Goal: Information Seeking & Learning: Learn about a topic

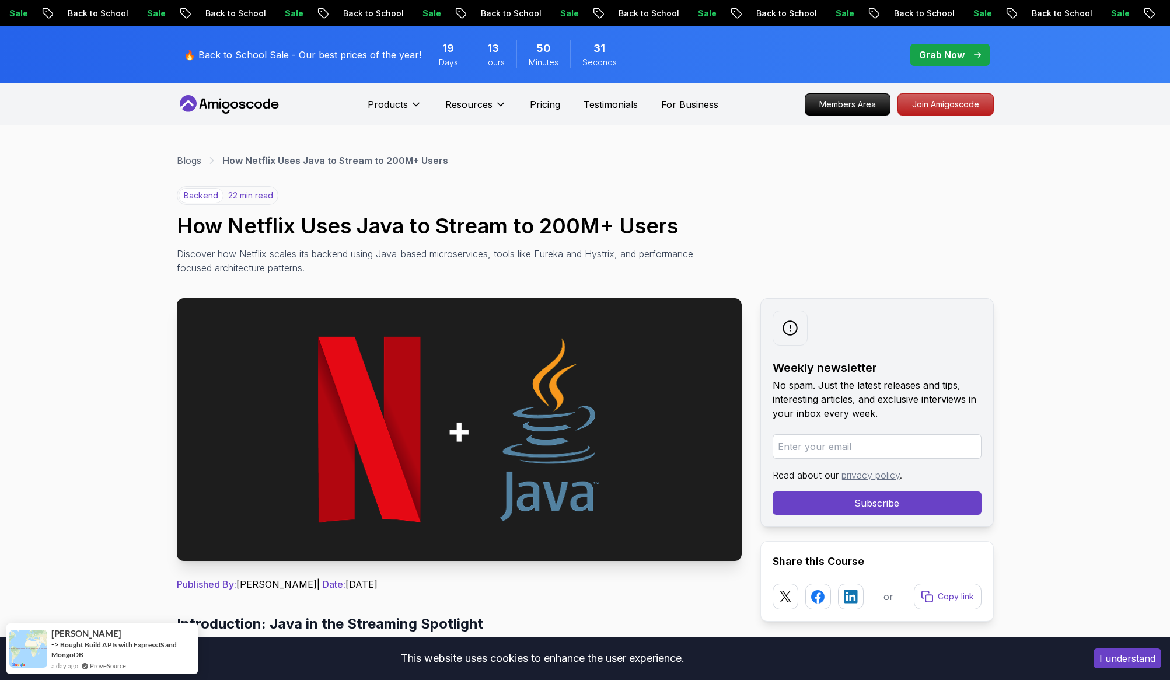
click at [271, 104] on icon at bounding box center [275, 105] width 8 height 7
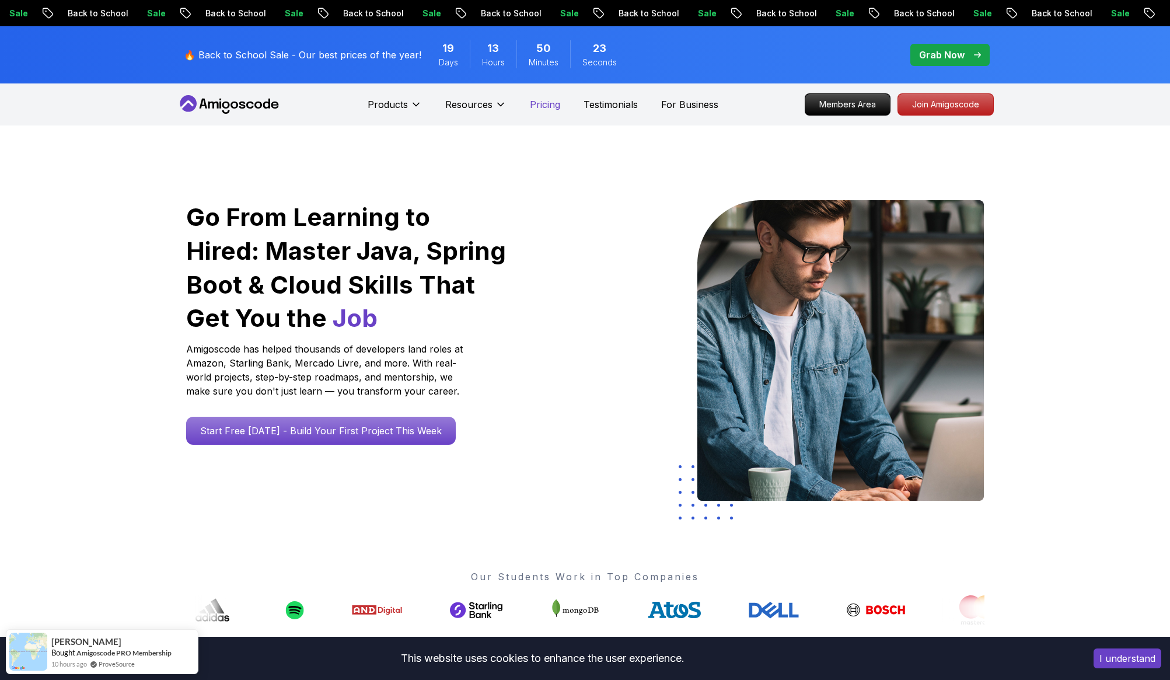
click at [532, 104] on p "Pricing" at bounding box center [545, 104] width 30 height 14
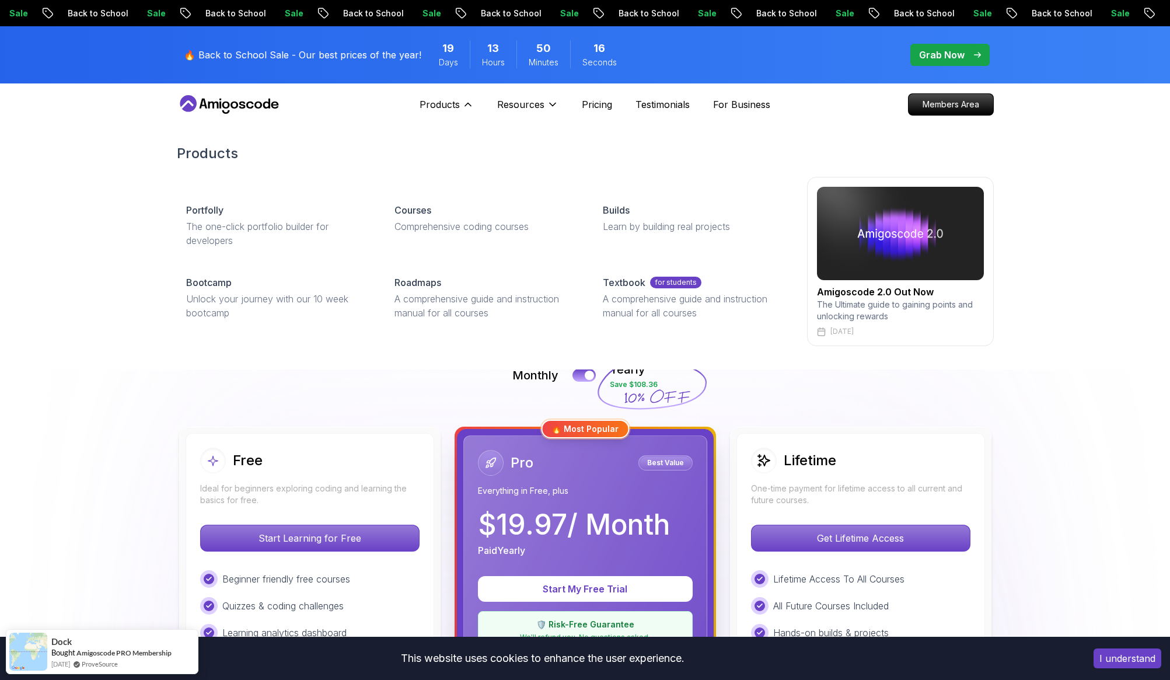
drag, startPoint x: 434, startPoint y: 103, endPoint x: 435, endPoint y: 153, distance: 50.2
click at [432, 116] on div "Products Products Portfolly The one-click portfolio builder for developers Cour…" at bounding box center [447, 104] width 54 height 23
click at [431, 219] on p "Comprehensive coding courses" at bounding box center [485, 226] width 180 height 14
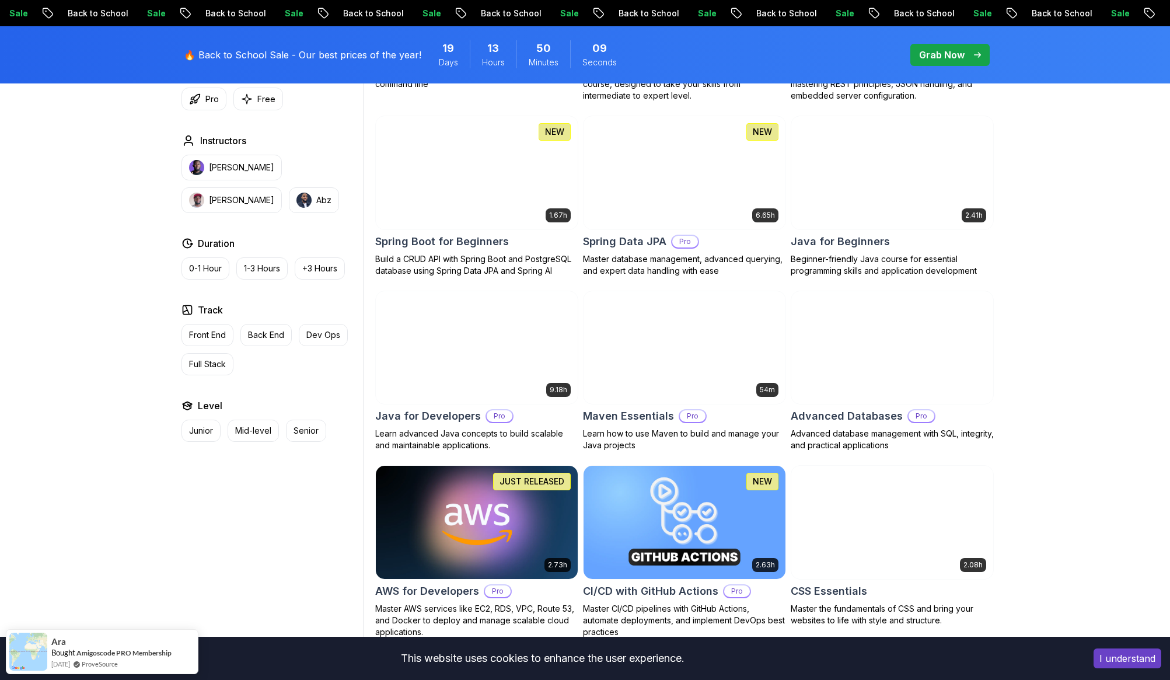
scroll to position [430, 0]
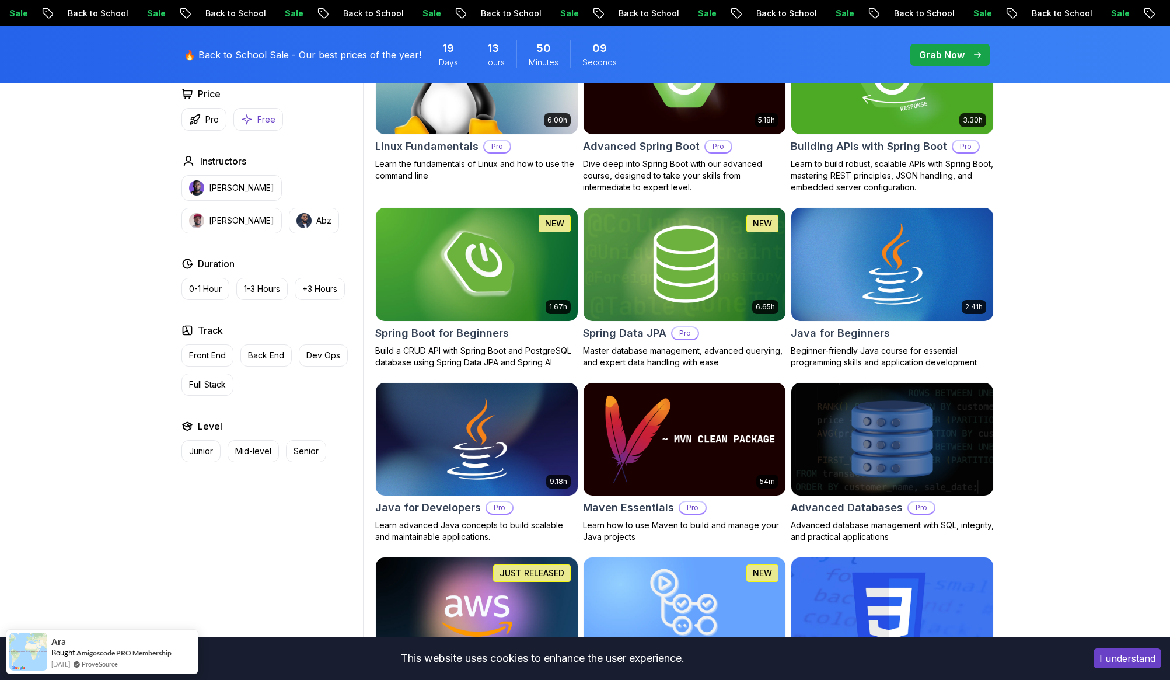
click at [270, 116] on p "Free" at bounding box center [266, 120] width 18 height 12
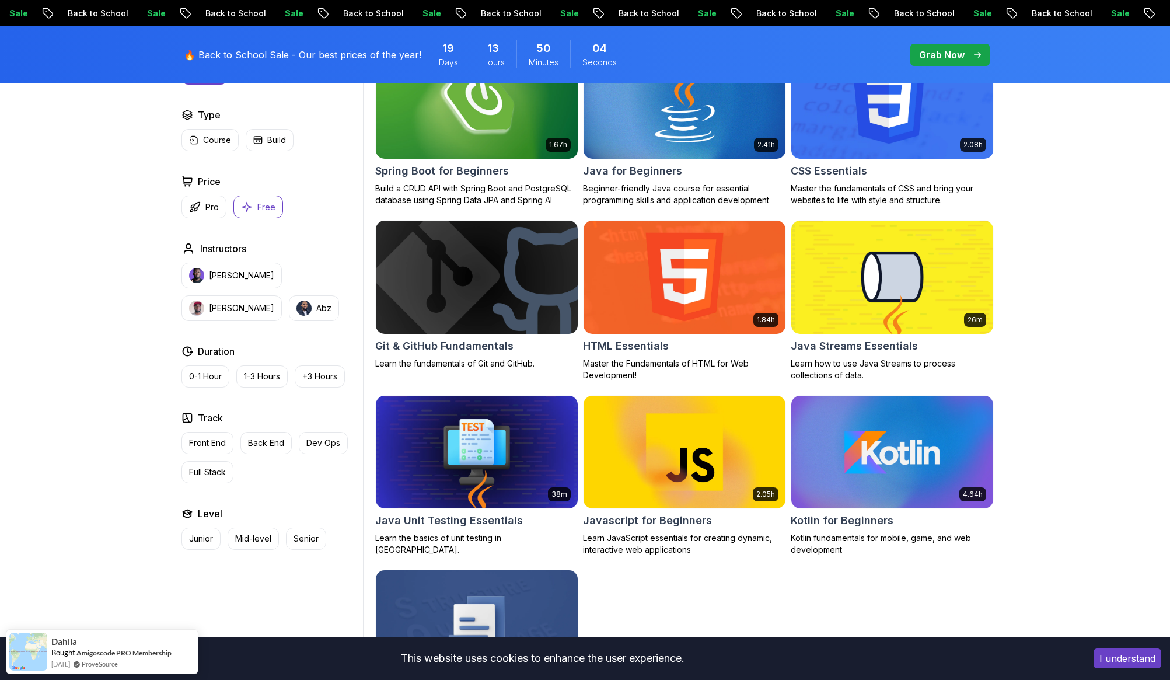
scroll to position [478, 0]
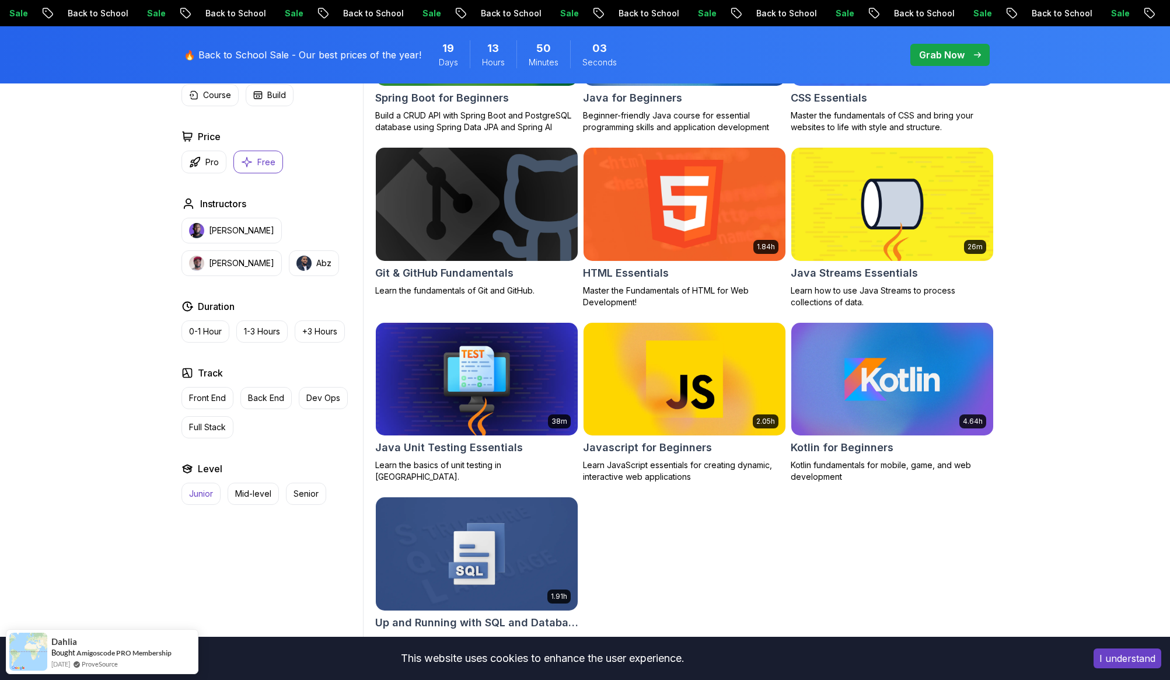
click at [205, 498] on p "Junior" at bounding box center [201, 494] width 24 height 12
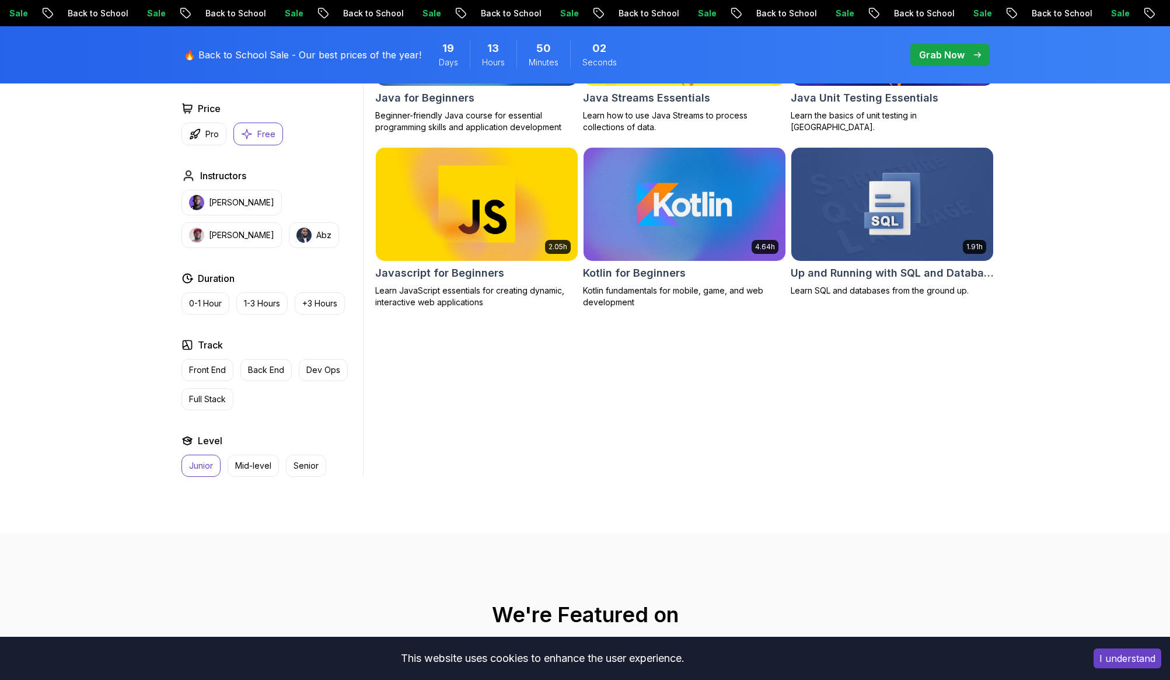
click at [205, 498] on div "Filters 2 Filters 2 Applied Filters Clear All junior free Type Course Build Pri…" at bounding box center [585, 200] width 1170 height 665
click at [202, 458] on button "Junior" at bounding box center [201, 466] width 39 height 22
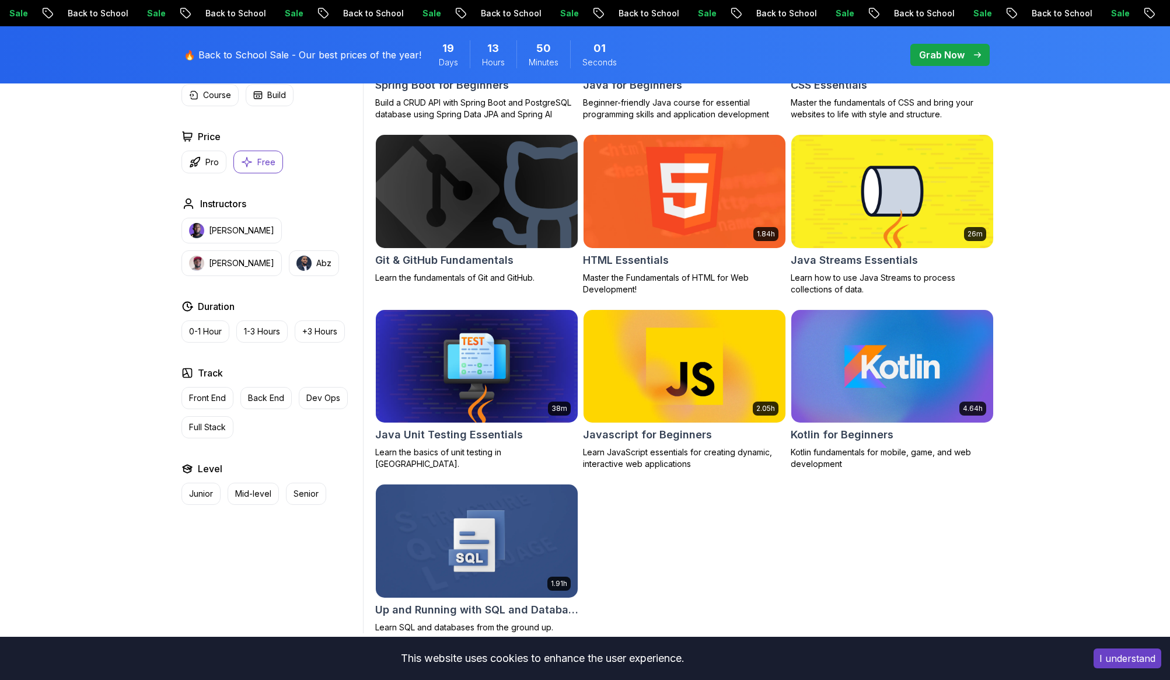
scroll to position [511, 0]
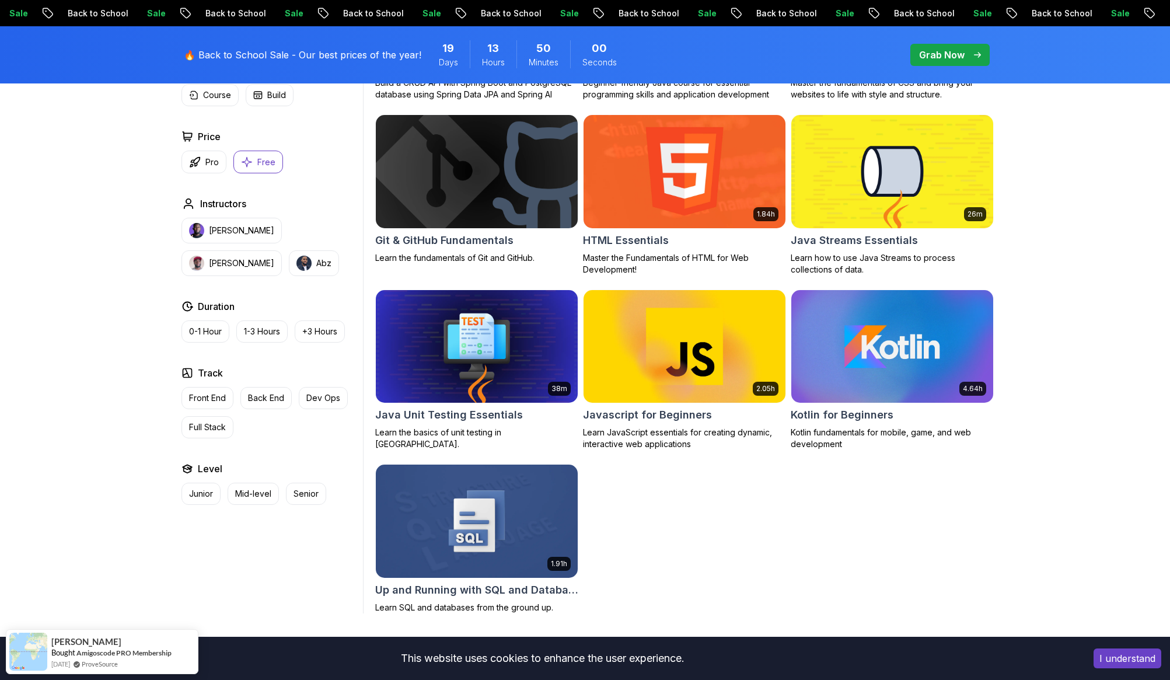
click at [661, 528] on div "1.67h NEW Spring Boot for Beginners Build a CRUD API with Spring Boot and Postg…" at bounding box center [684, 276] width 619 height 674
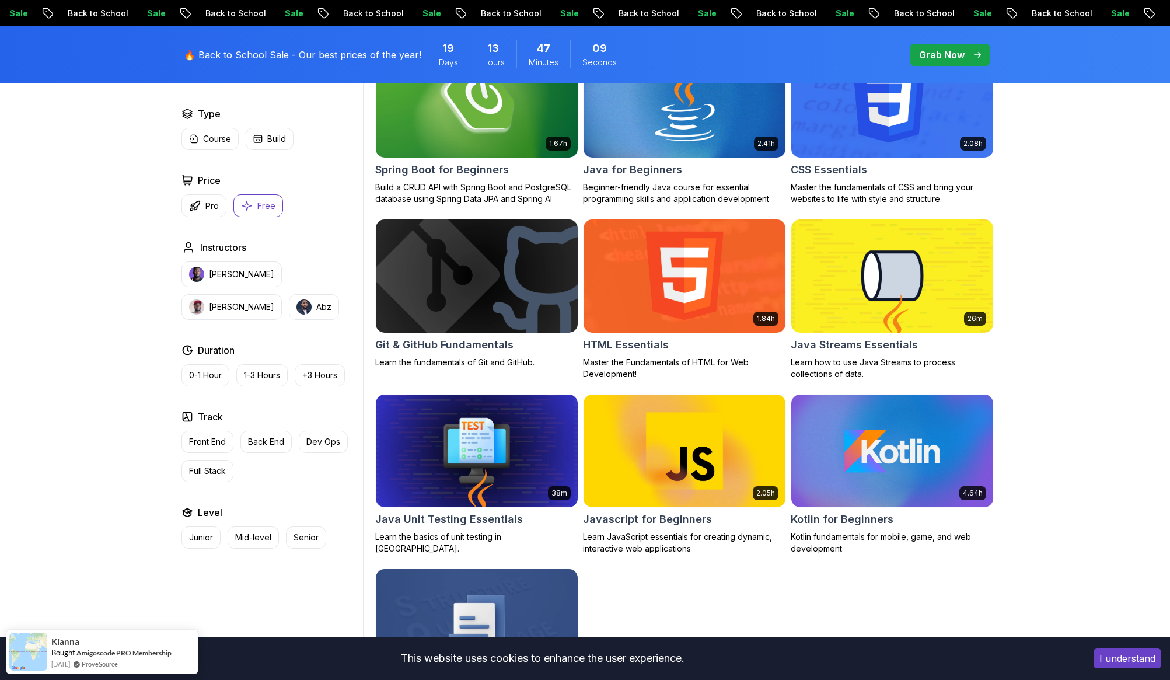
scroll to position [0, 0]
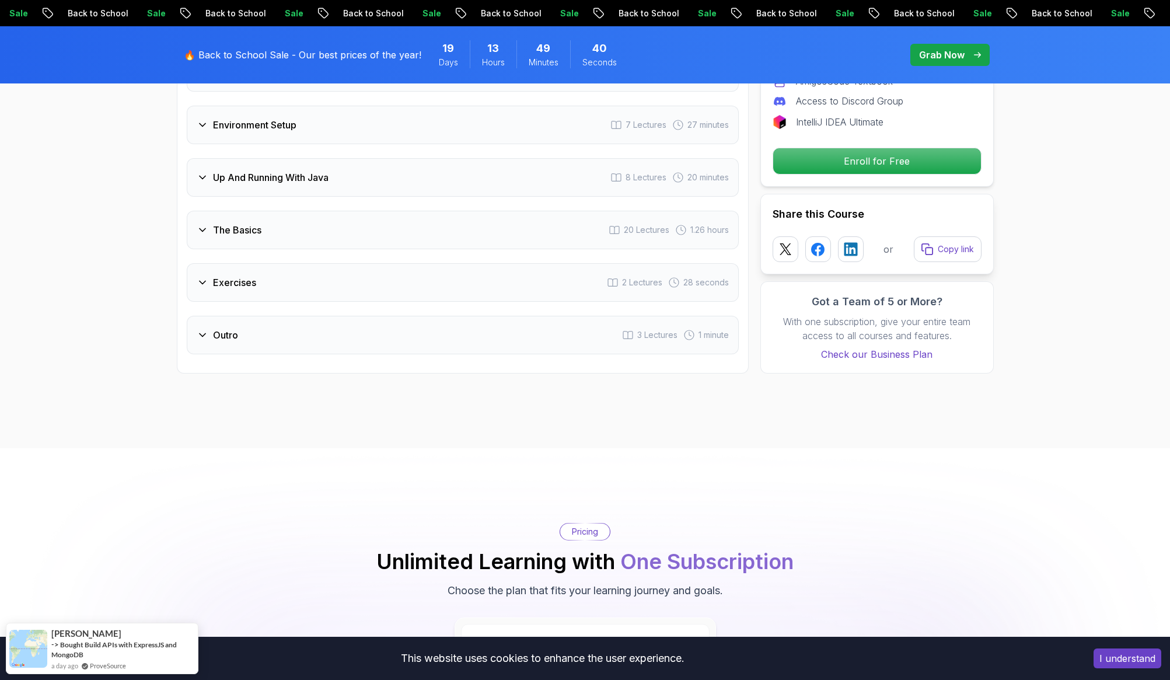
scroll to position [1461, 0]
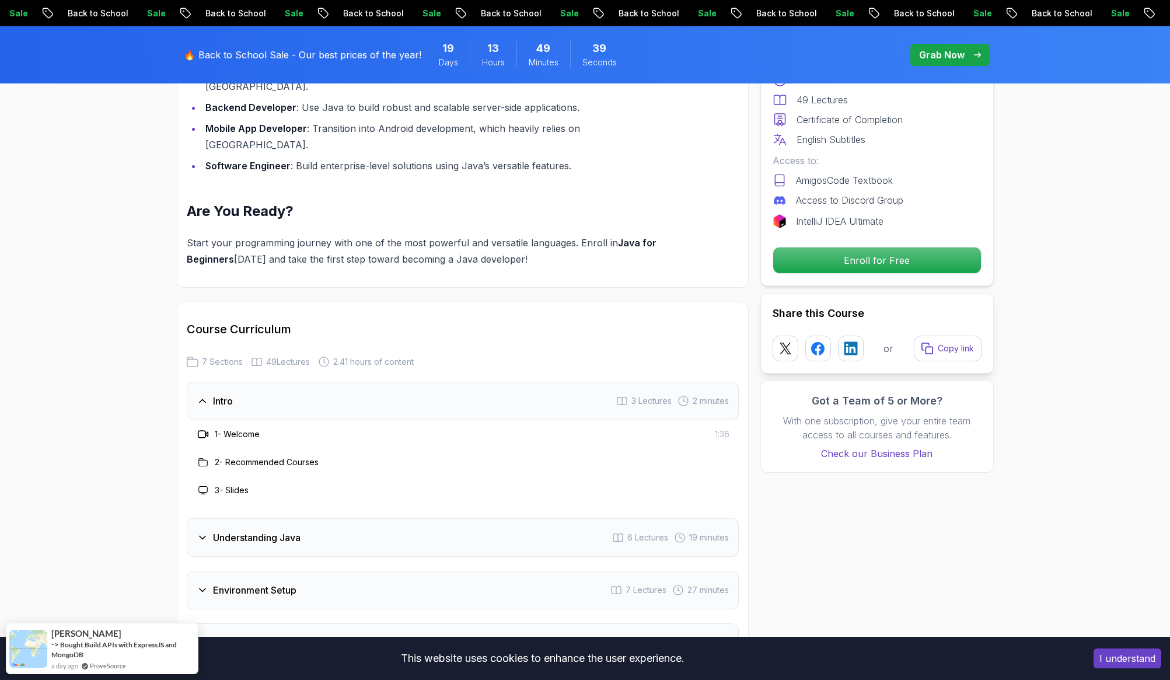
click at [847, 273] on div "Enroll for Free" at bounding box center [877, 260] width 209 height 27
click at [855, 266] on p "Enroll for Free" at bounding box center [876, 260] width 197 height 25
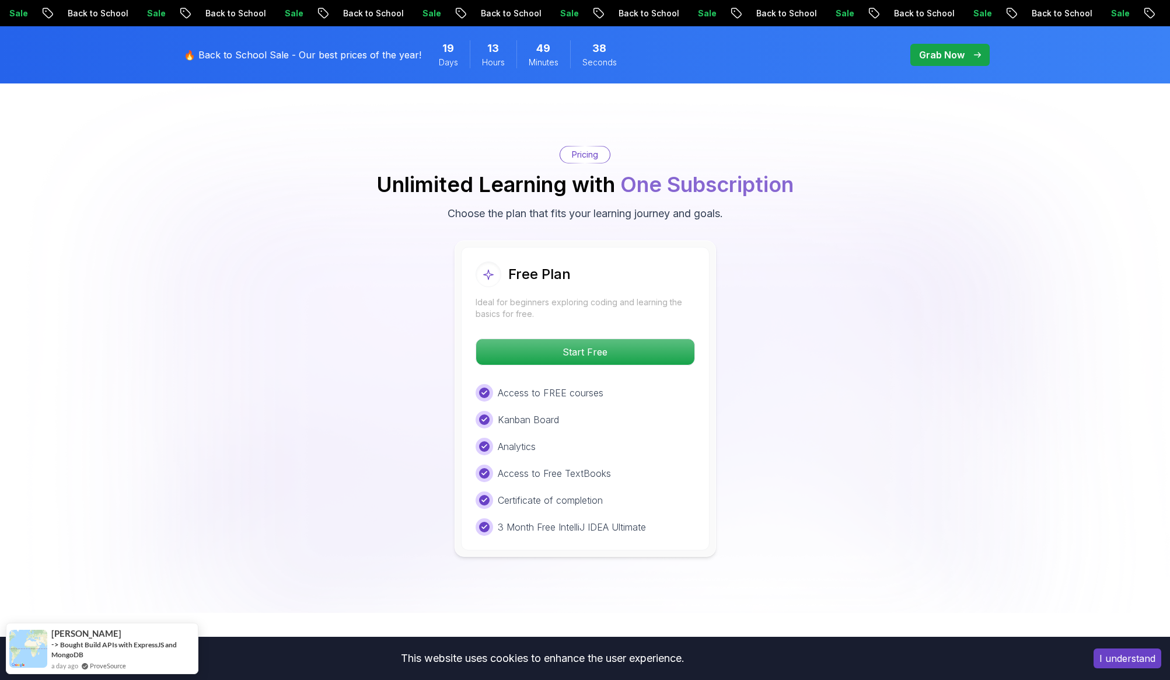
scroll to position [2328, 0]
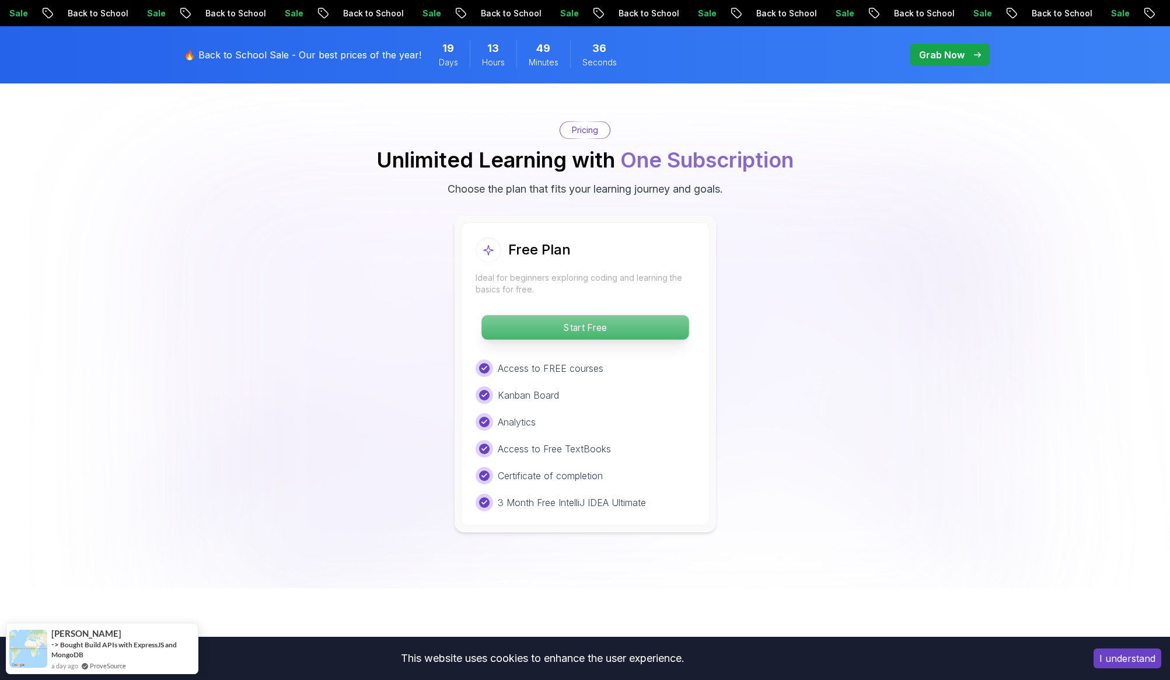
click at [598, 315] on p "Start Free" at bounding box center [585, 327] width 207 height 25
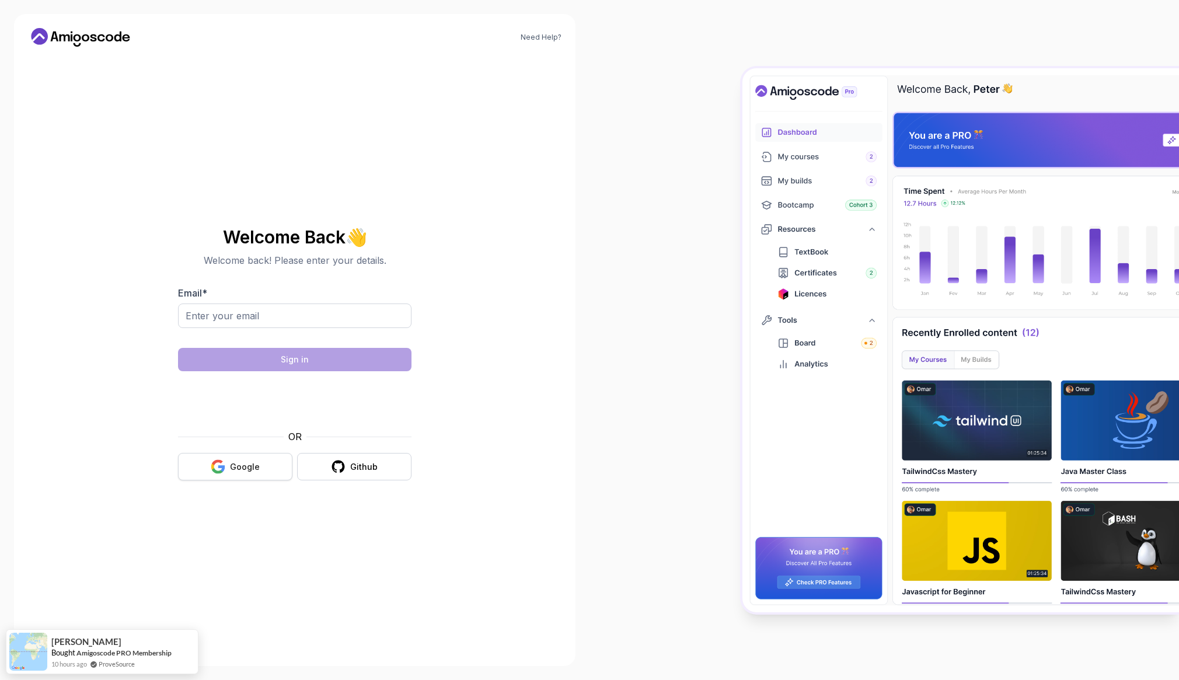
click at [259, 471] on button "Google" at bounding box center [235, 466] width 114 height 27
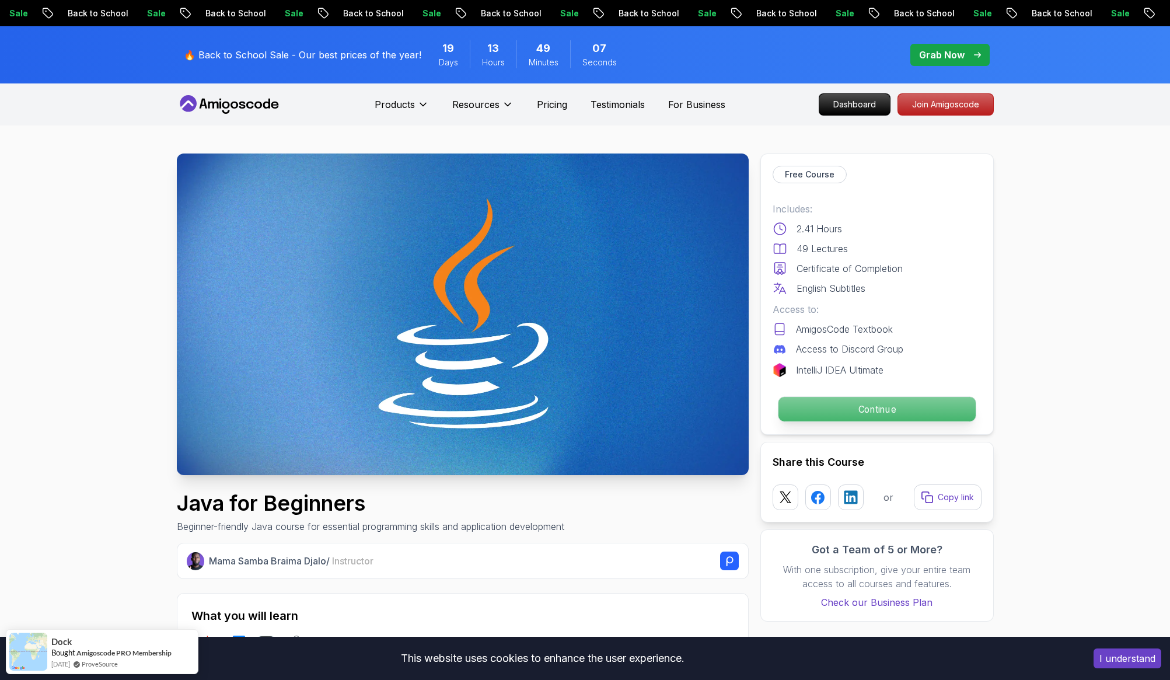
click at [875, 399] on p "Continue" at bounding box center [876, 409] width 197 height 25
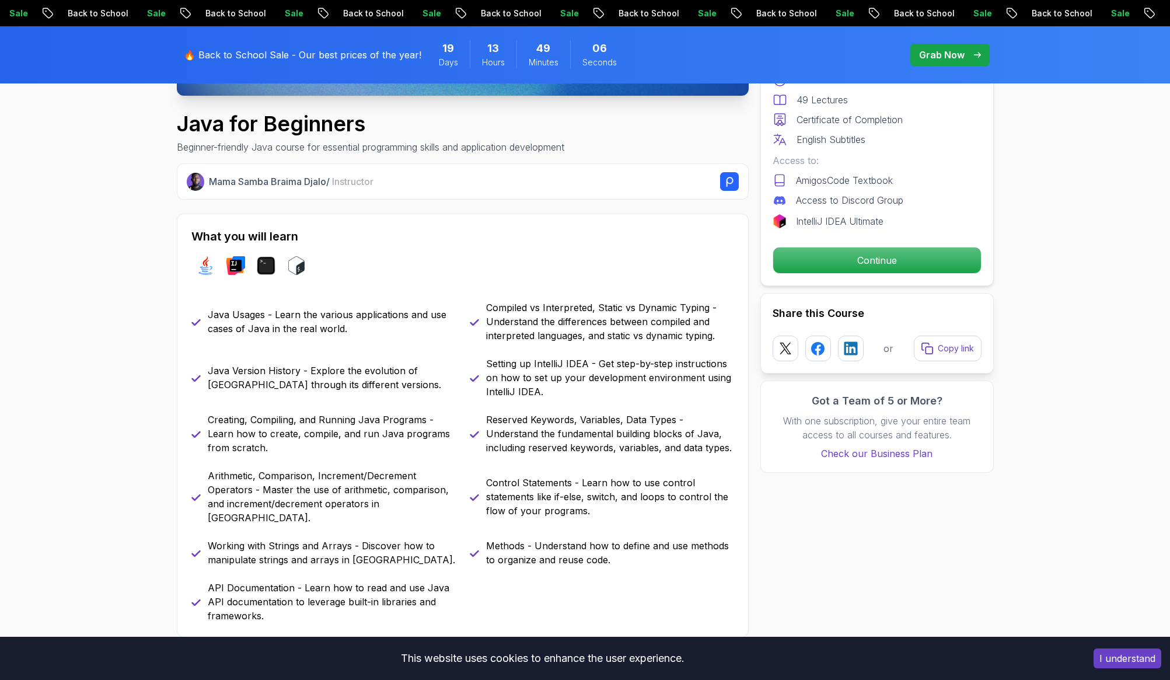
scroll to position [462, 0]
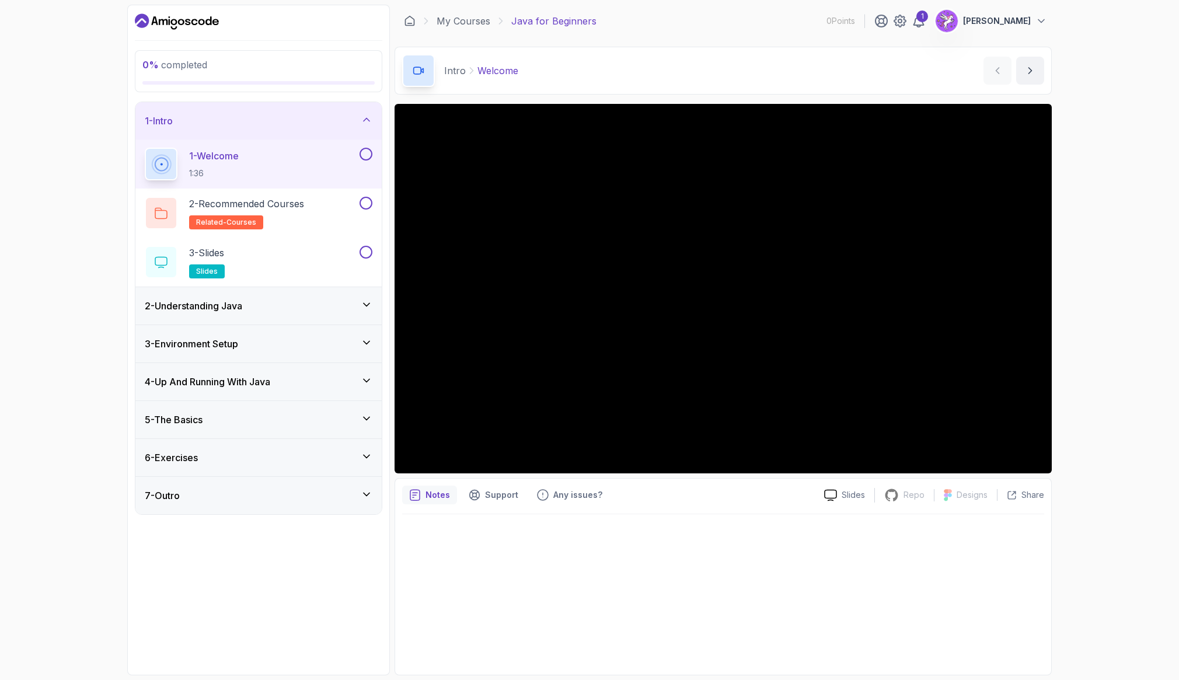
click at [539, 535] on div at bounding box center [723, 590] width 642 height 153
click at [848, 497] on p "Slides" at bounding box center [853, 495] width 23 height 12
click at [636, 556] on div at bounding box center [723, 590] width 642 height 153
click at [924, 22] on icon at bounding box center [919, 21] width 10 height 12
click at [304, 220] on h2 "2 - Recommended Courses related-courses" at bounding box center [246, 213] width 115 height 33
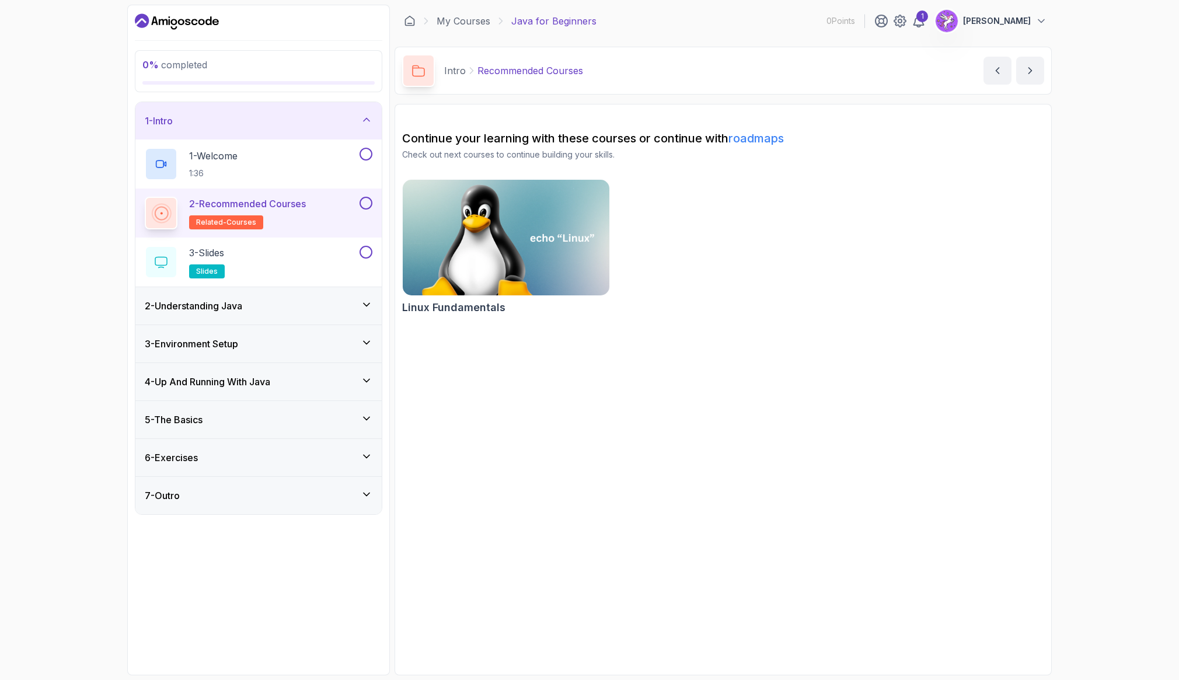
click at [654, 340] on section "Continue your learning with these courses or continue with roadmaps Check out n…" at bounding box center [723, 389] width 657 height 571
click at [463, 145] on h2 "Continue your learning with these courses or continue with roadmaps" at bounding box center [723, 138] width 642 height 16
click at [710, 214] on div "Linux Fundamentals" at bounding box center [723, 249] width 642 height 140
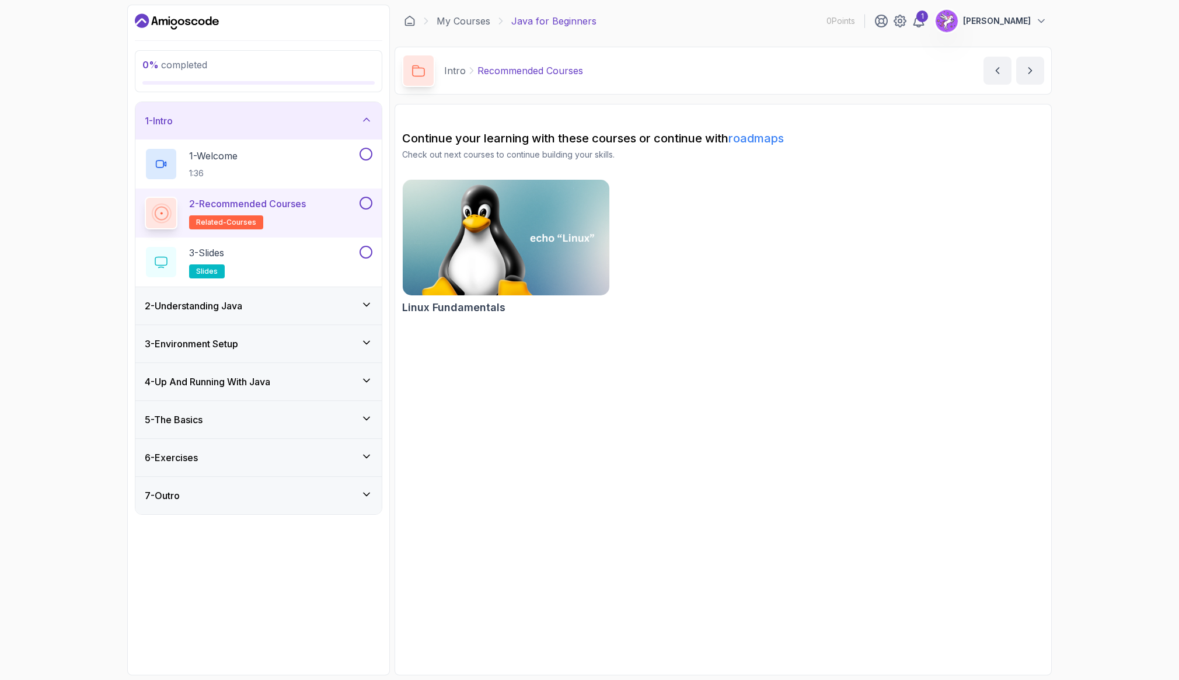
drag, startPoint x: 694, startPoint y: 224, endPoint x: 615, endPoint y: 222, distance: 78.8
click at [694, 224] on div "Linux Fundamentals" at bounding box center [723, 249] width 642 height 140
click at [445, 203] on img at bounding box center [505, 237] width 217 height 121
click at [696, 354] on section "Continue your learning with these courses or continue with roadmaps Check out n…" at bounding box center [723, 389] width 657 height 571
click at [299, 267] on div "3 - Slides slides" at bounding box center [251, 262] width 212 height 33
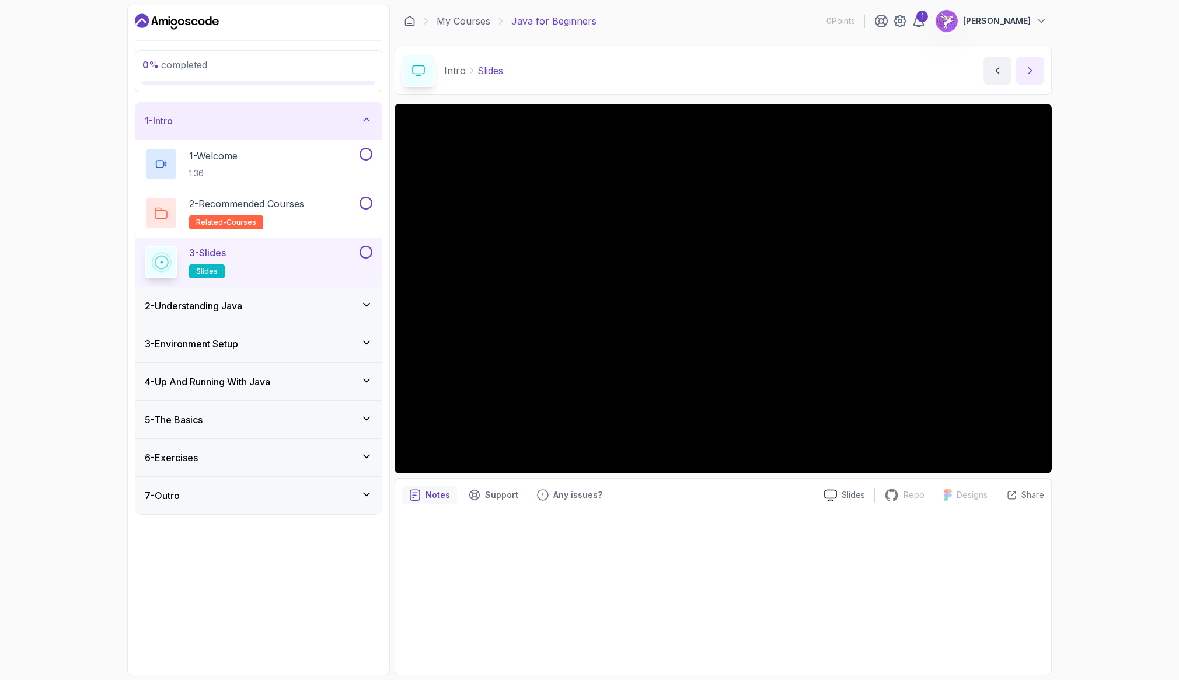
click at [1042, 79] on button "next content" at bounding box center [1030, 71] width 28 height 28
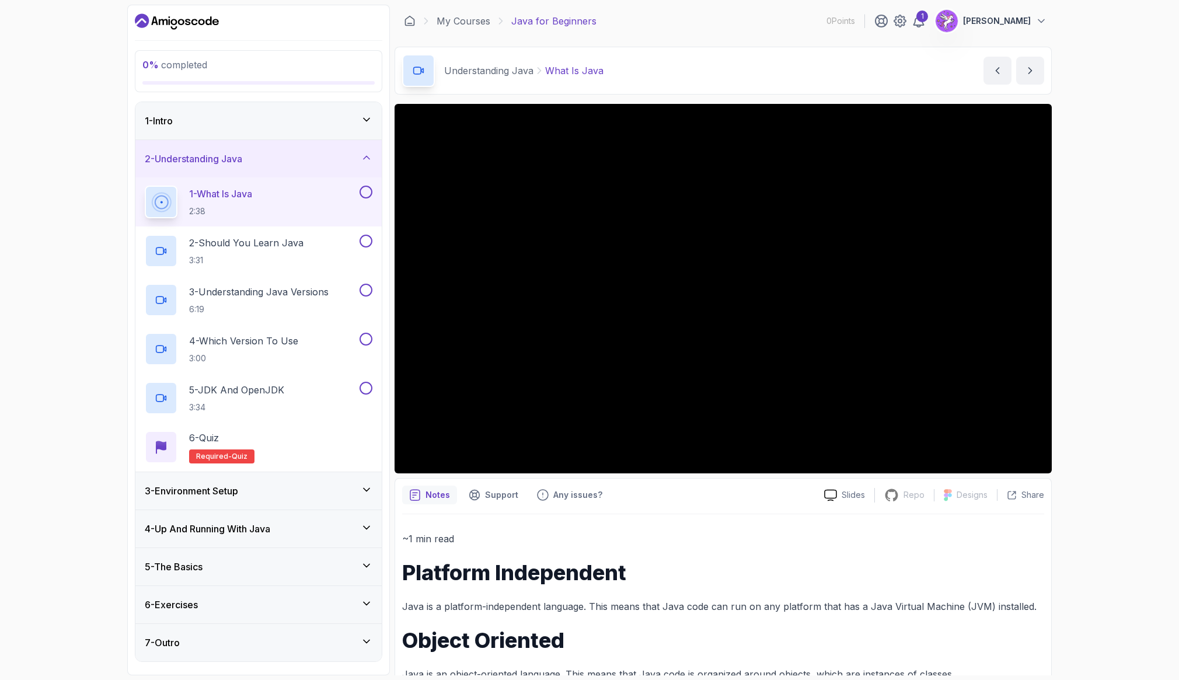
click at [349, 123] on div "1 - Intro" at bounding box center [259, 121] width 228 height 14
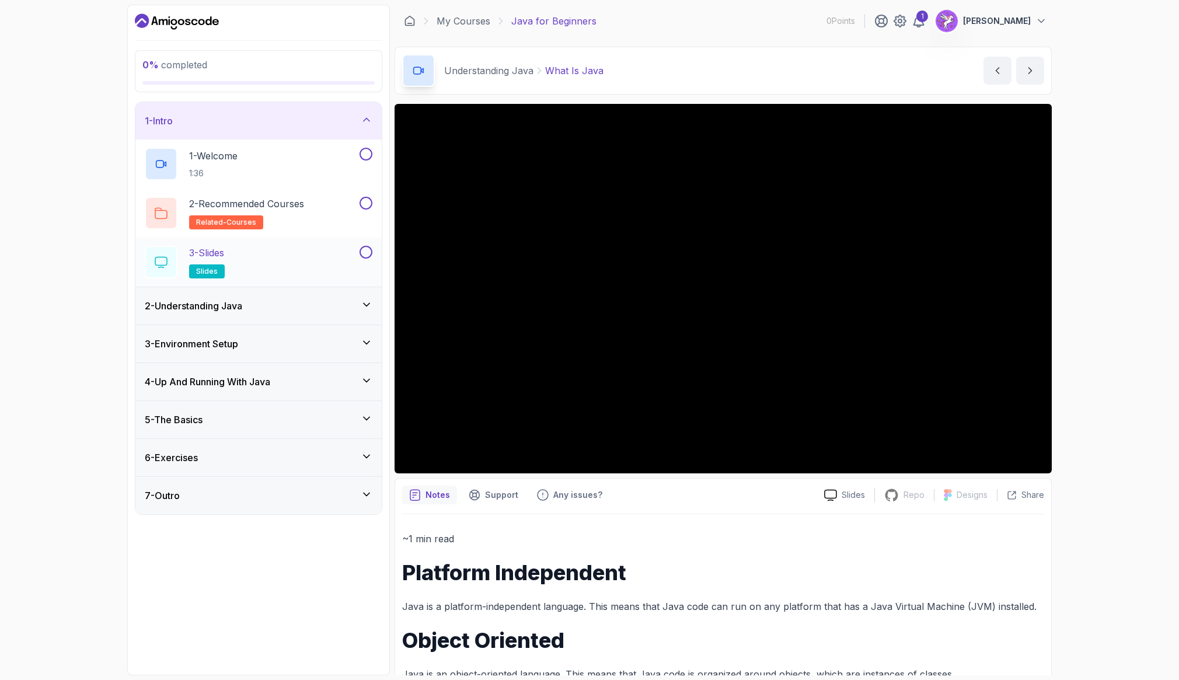
click at [369, 254] on button at bounding box center [366, 252] width 13 height 13
click at [369, 124] on icon at bounding box center [367, 120] width 12 height 12
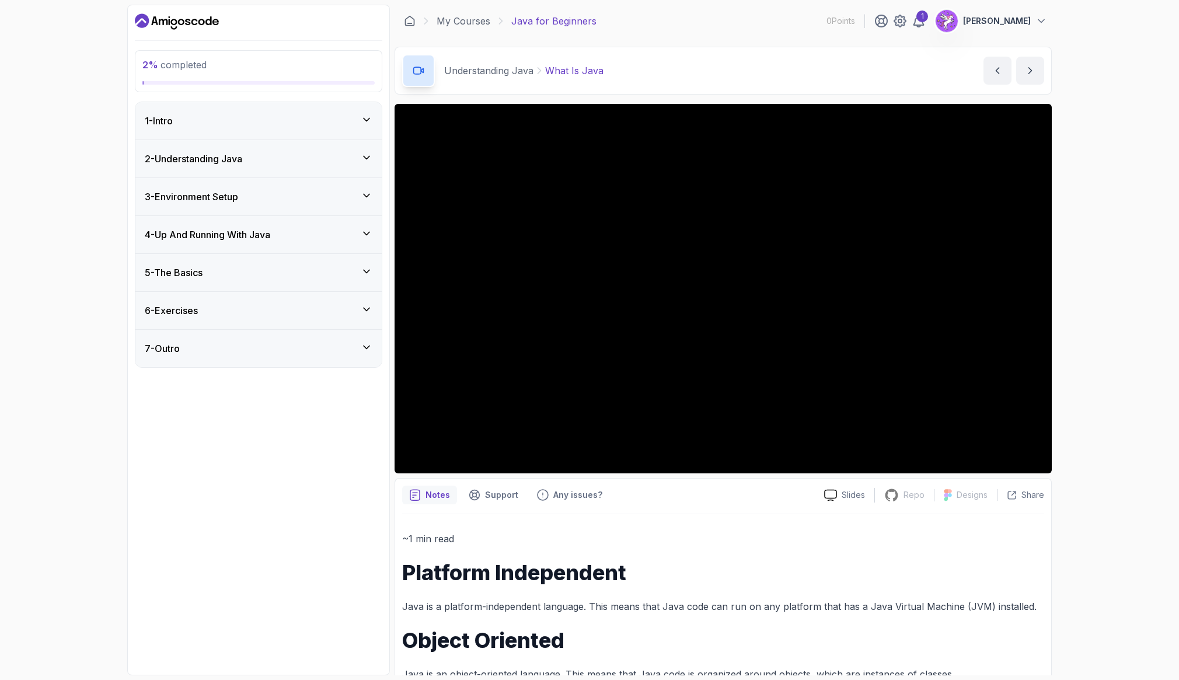
click at [369, 123] on icon at bounding box center [367, 120] width 12 height 12
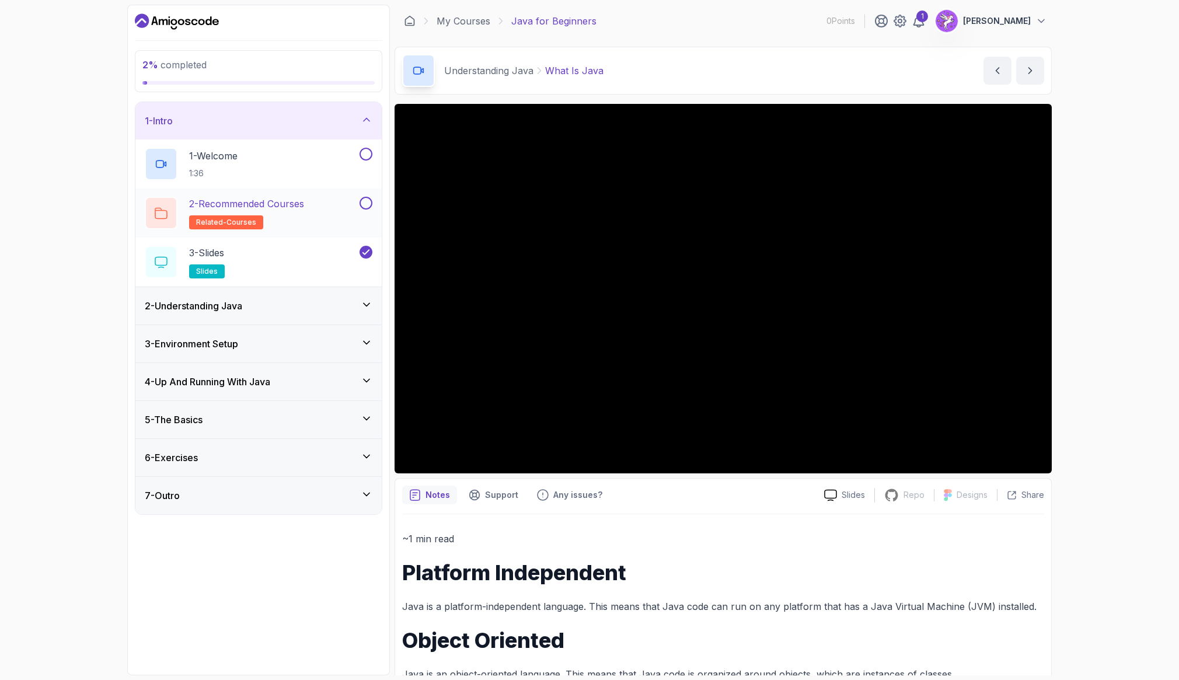
click at [368, 195] on div "2 - Recommended Courses related-courses" at bounding box center [258, 213] width 246 height 49
click at [369, 155] on button at bounding box center [366, 154] width 13 height 13
click at [367, 205] on button at bounding box center [366, 203] width 13 height 13
click at [367, 118] on icon at bounding box center [367, 119] width 6 height 3
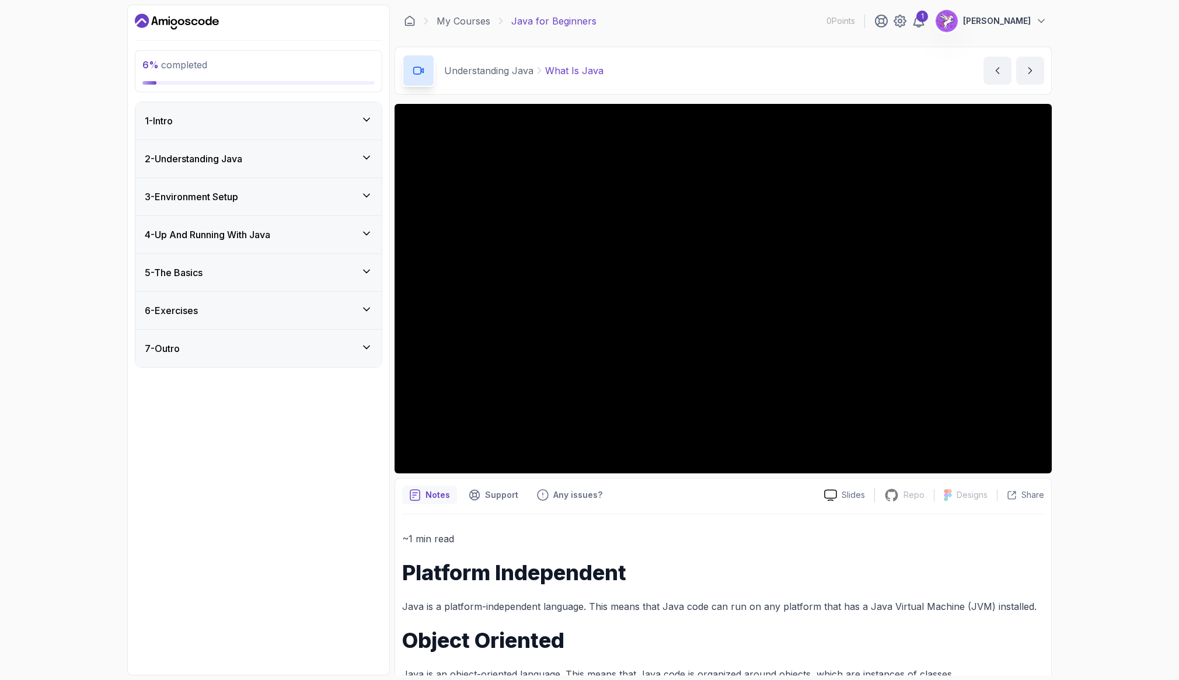
click at [339, 157] on div "2 - Understanding Java" at bounding box center [259, 159] width 228 height 14
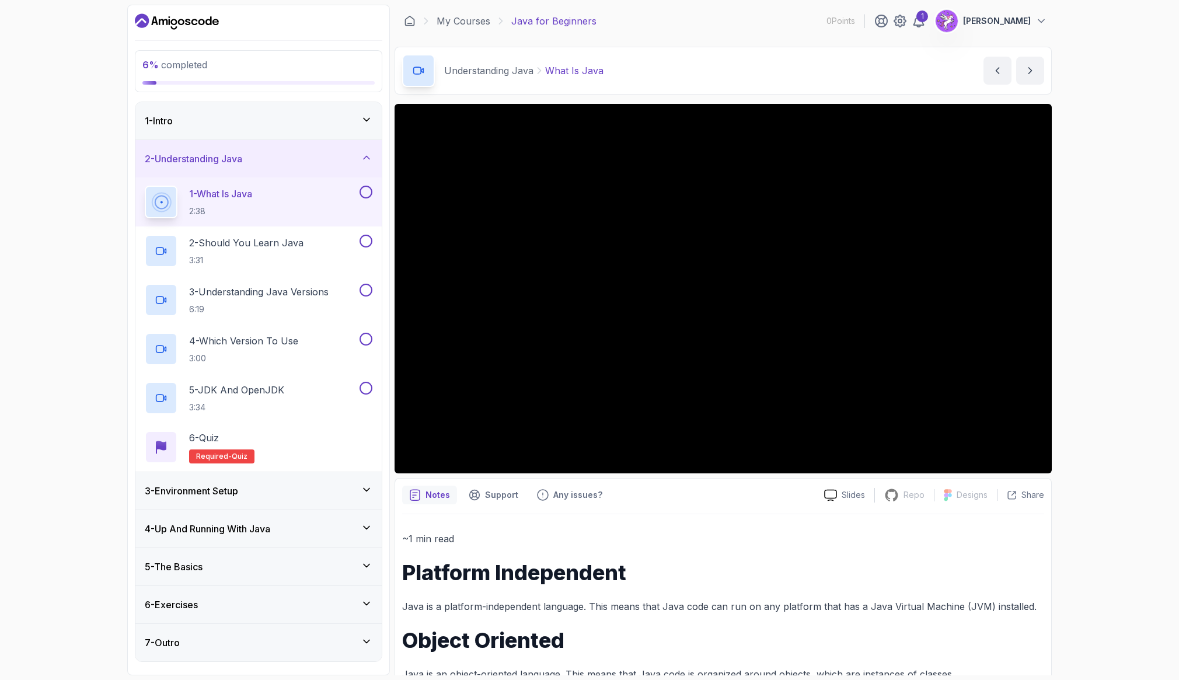
click at [303, 196] on div "1 - What Is Java 2:38" at bounding box center [251, 202] width 212 height 33
click at [368, 191] on button at bounding box center [366, 192] width 13 height 13
click at [318, 245] on div "2 - Should You Learn Java 3:31" at bounding box center [251, 251] width 212 height 33
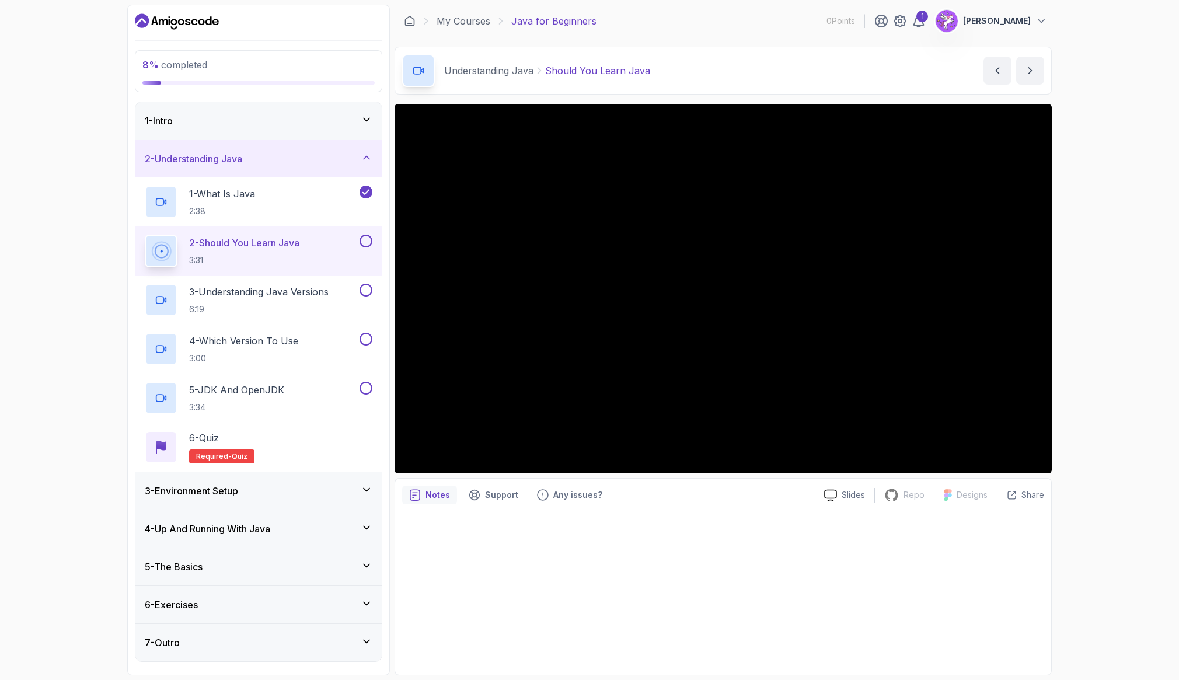
click at [367, 488] on icon at bounding box center [367, 490] width 12 height 12
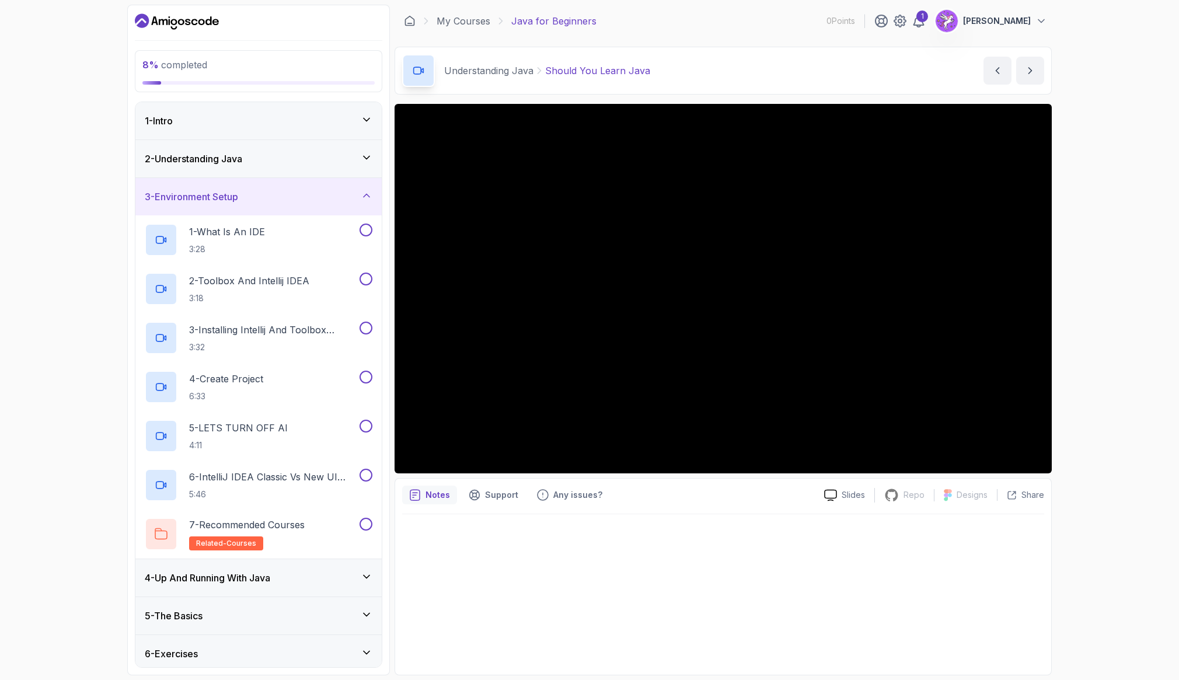
click at [367, 577] on icon at bounding box center [367, 576] width 6 height 3
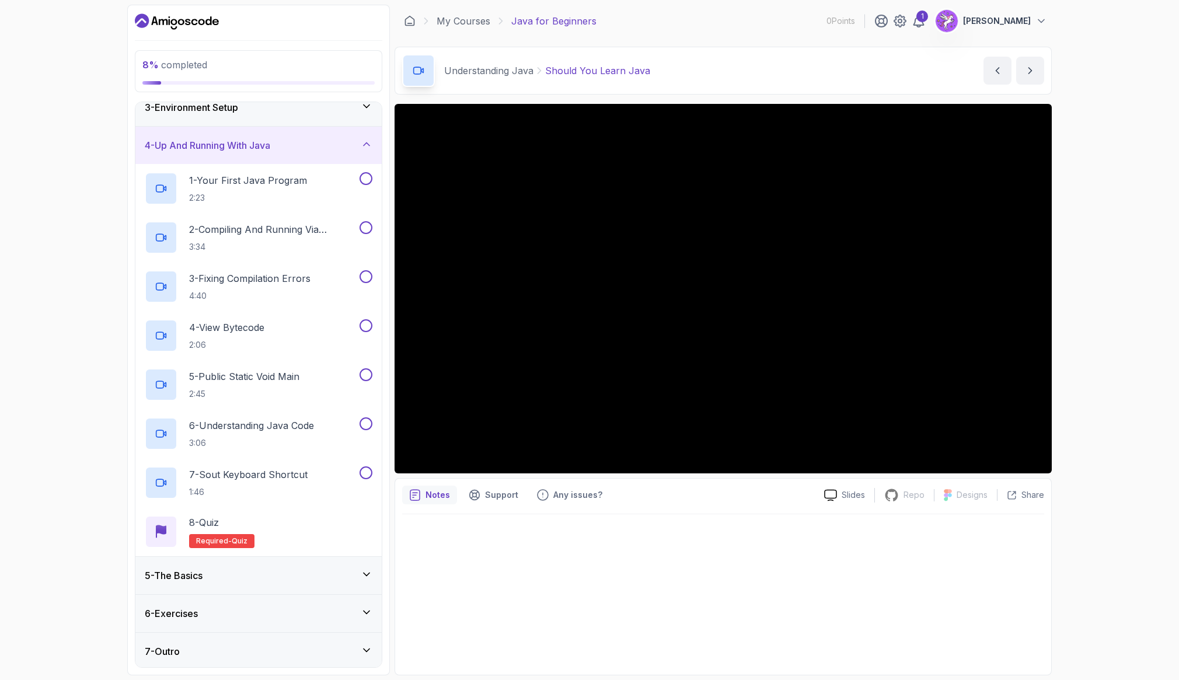
scroll to position [92, 0]
click at [368, 571] on icon at bounding box center [367, 572] width 12 height 12
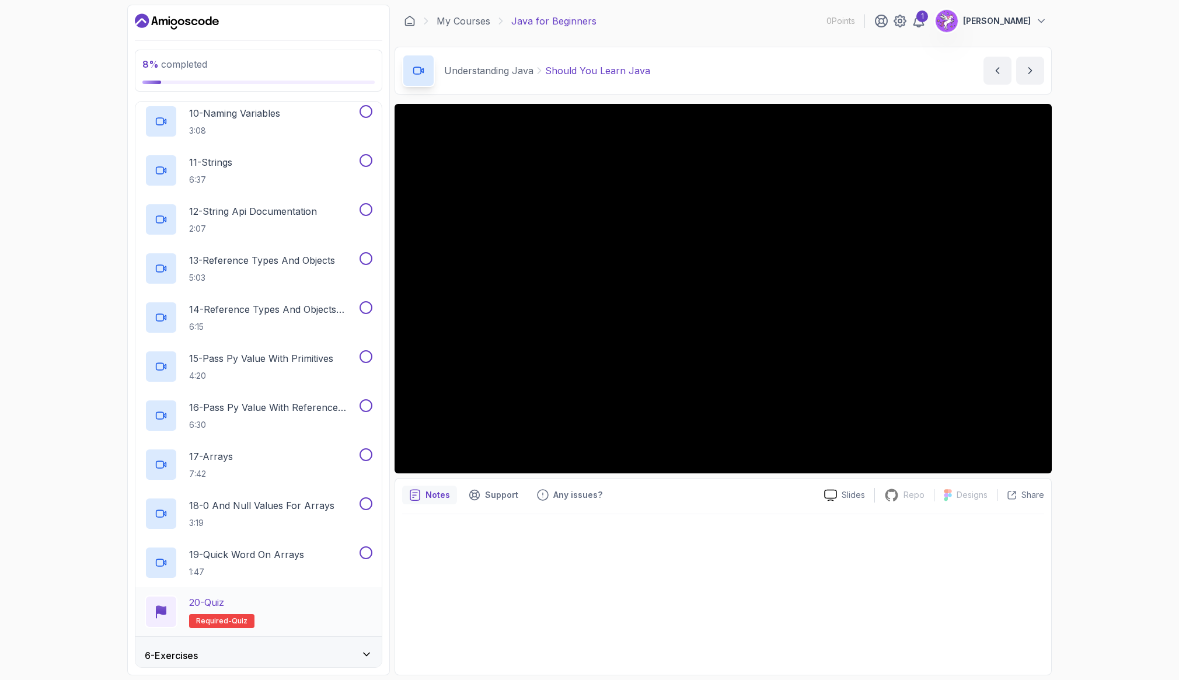
scroll to position [680, 0]
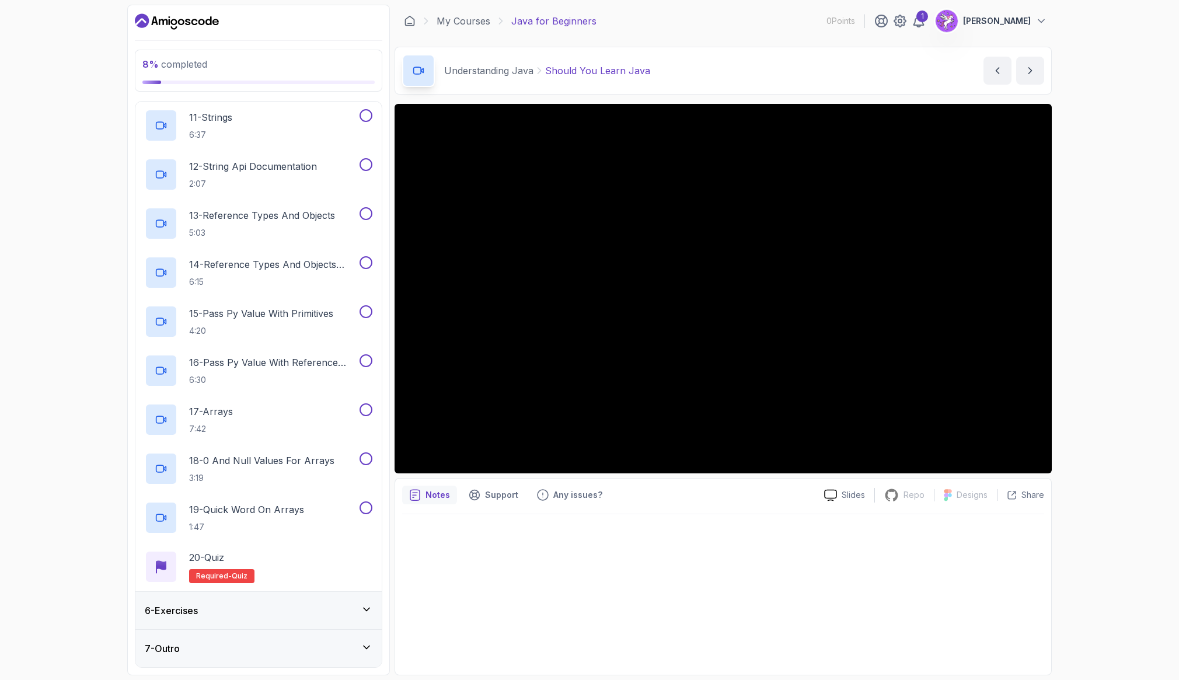
click at [369, 613] on icon at bounding box center [367, 609] width 12 height 12
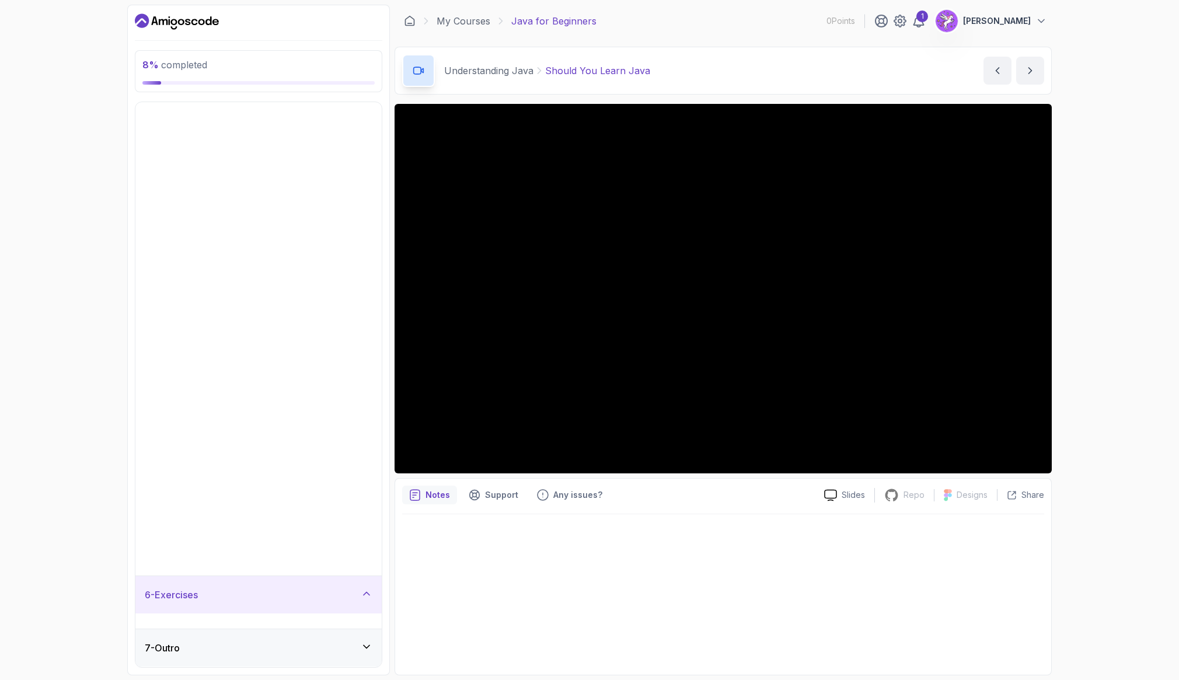
scroll to position [0, 0]
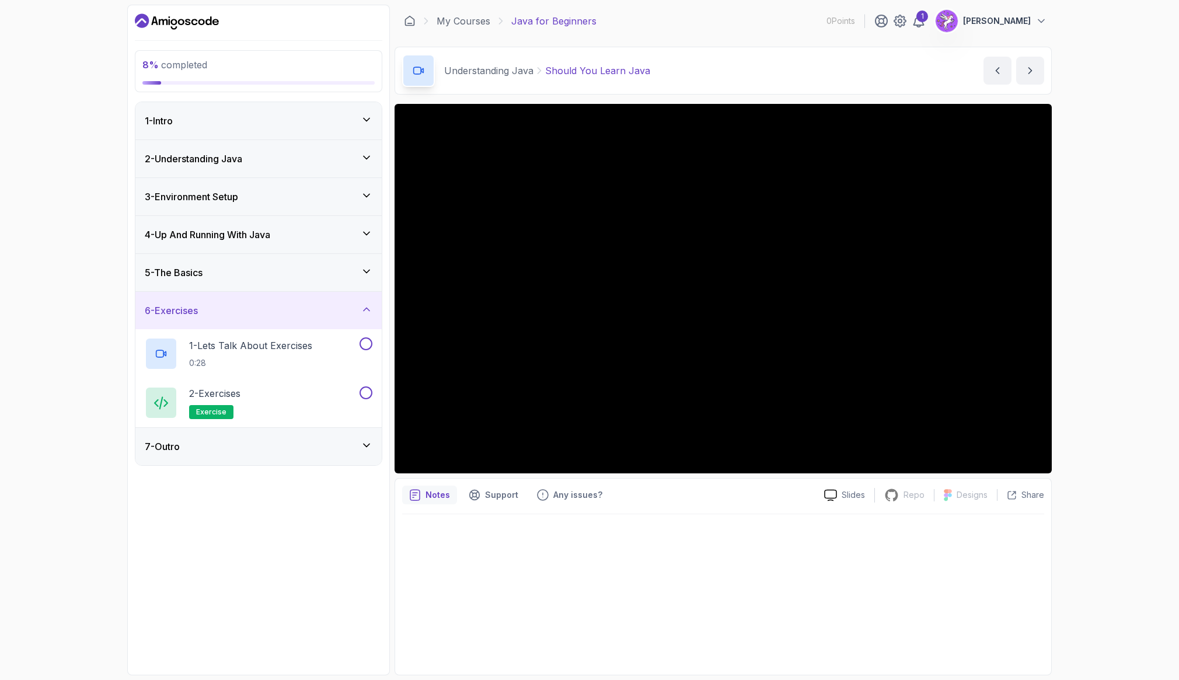
click at [368, 448] on icon at bounding box center [367, 445] width 12 height 12
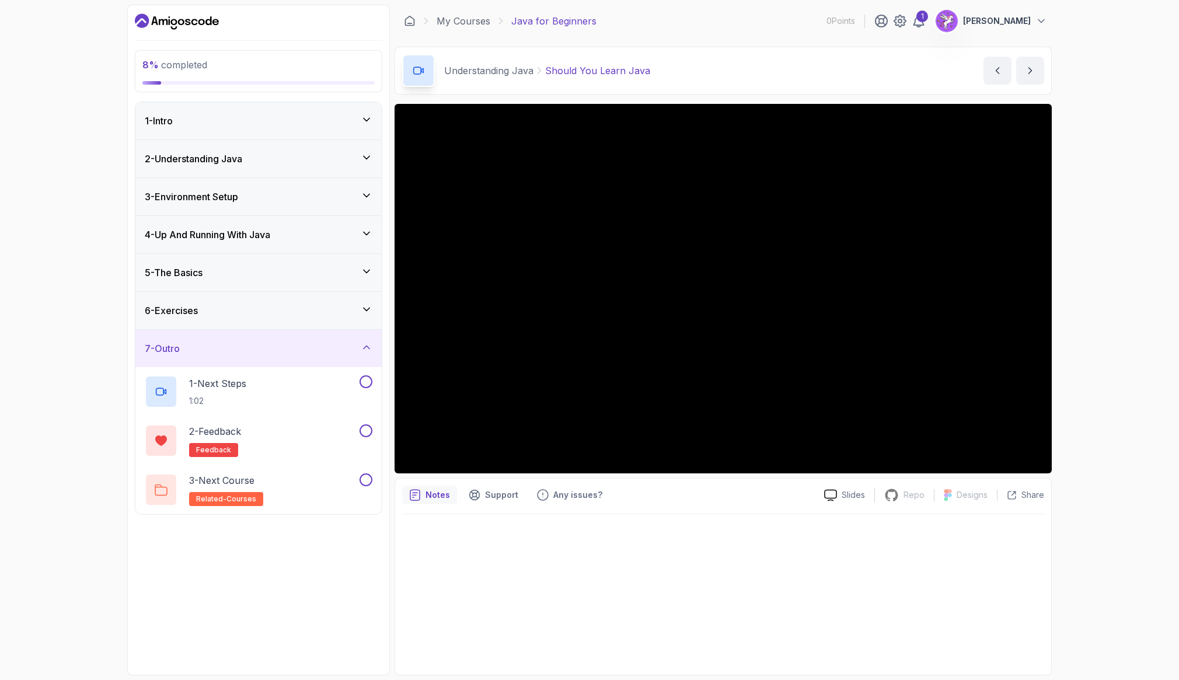
click at [368, 314] on icon at bounding box center [367, 309] width 12 height 12
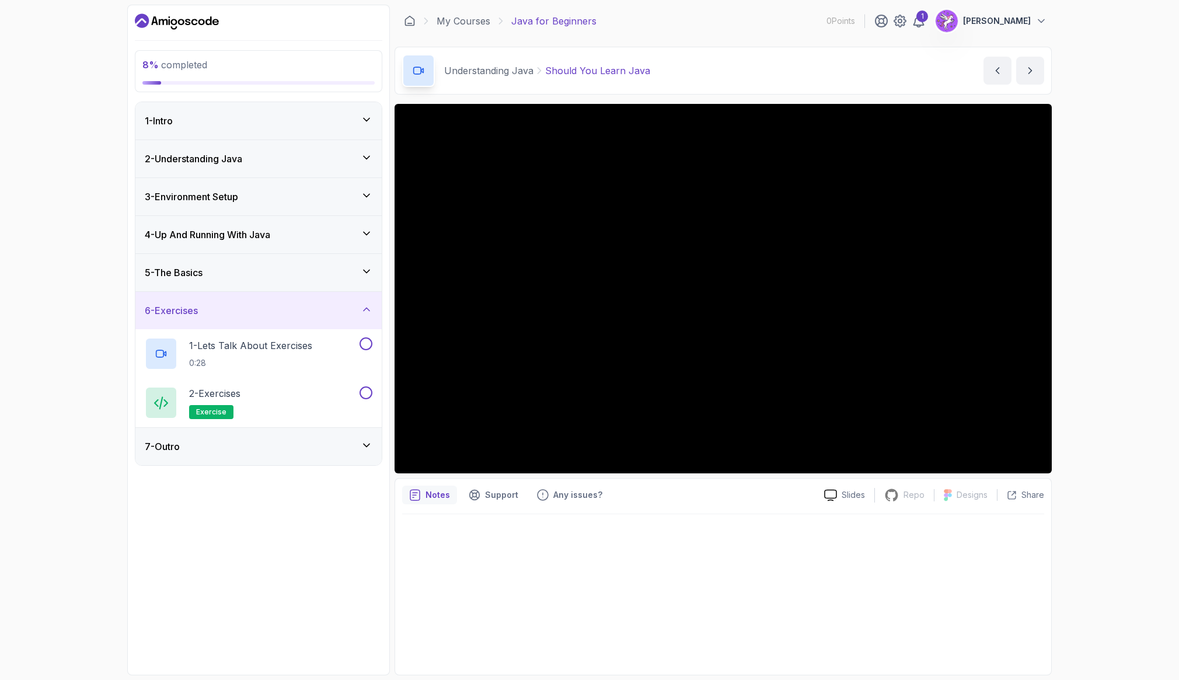
click at [365, 267] on icon at bounding box center [367, 272] width 12 height 12
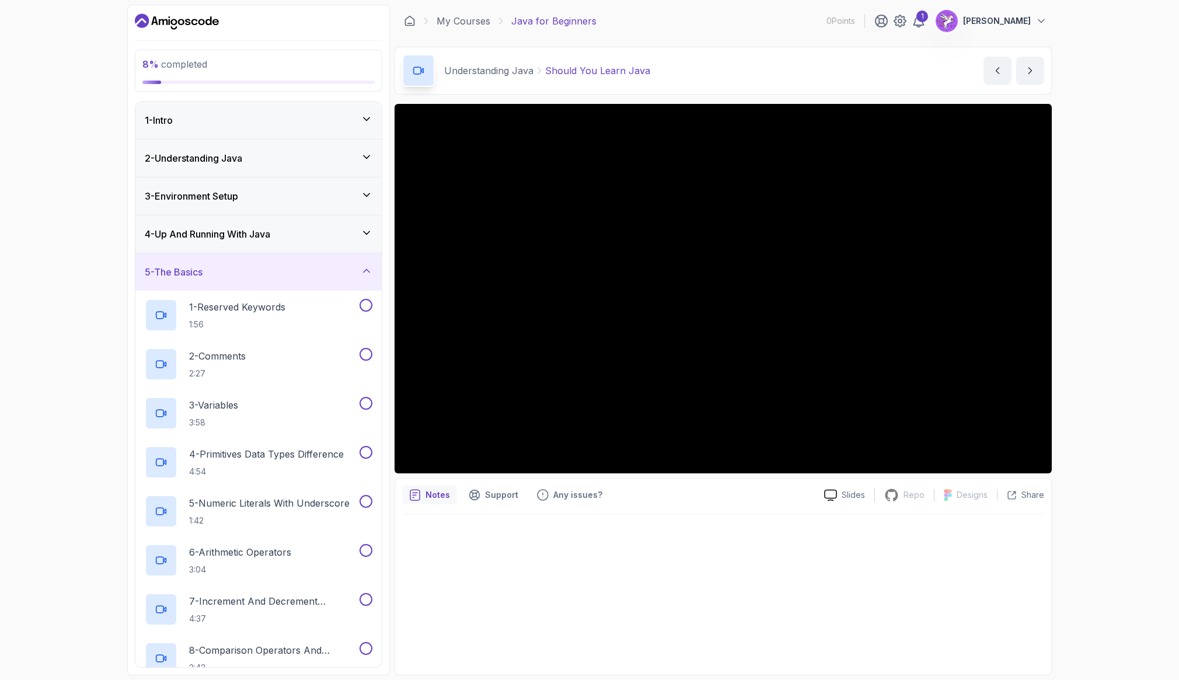
click at [369, 239] on div "4 - Up And Running With Java" at bounding box center [259, 234] width 228 height 14
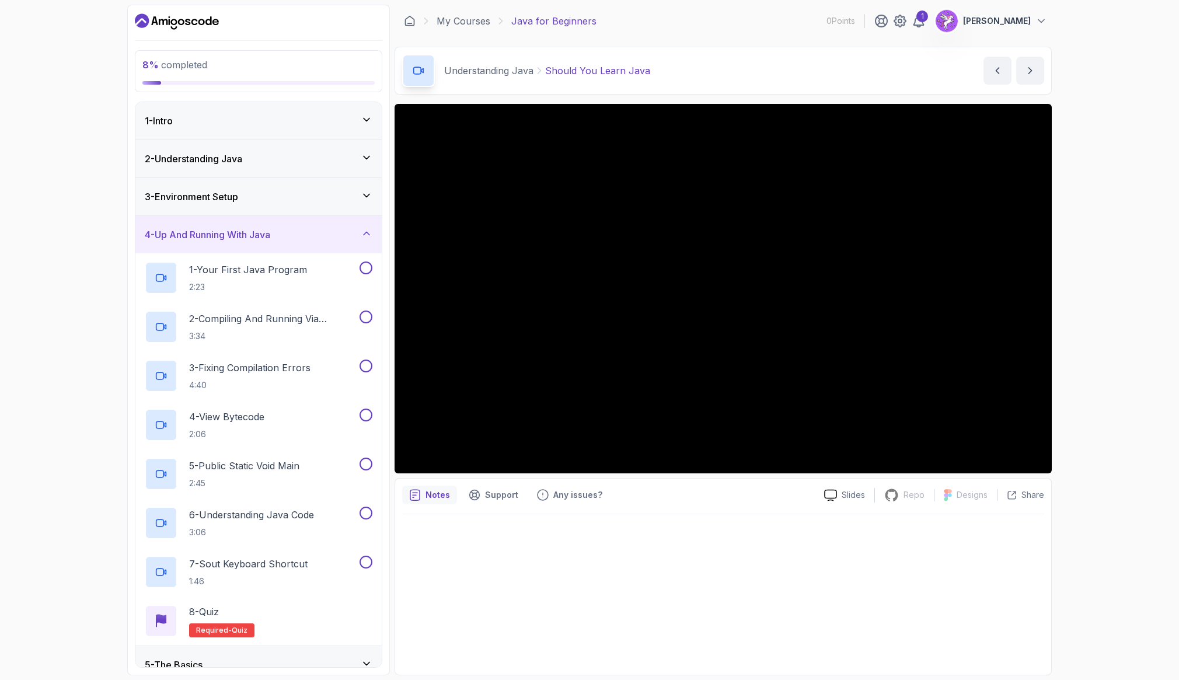
click at [368, 198] on icon at bounding box center [367, 196] width 12 height 12
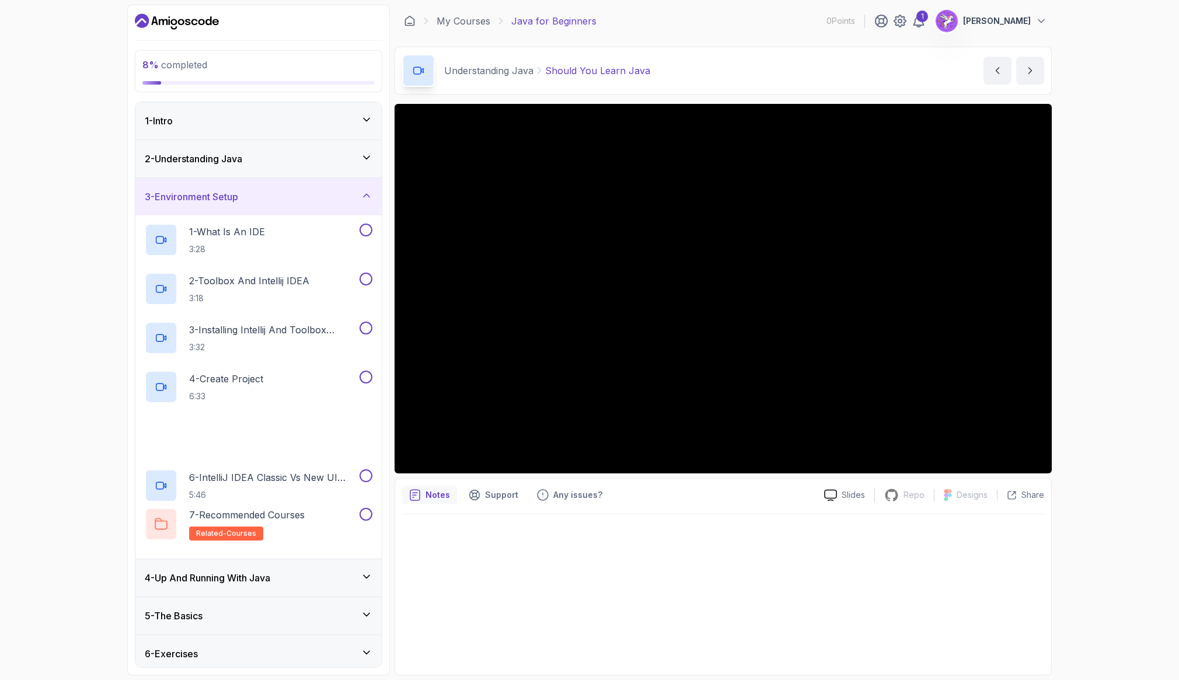
click at [368, 165] on div "2 - Understanding Java" at bounding box center [259, 159] width 228 height 14
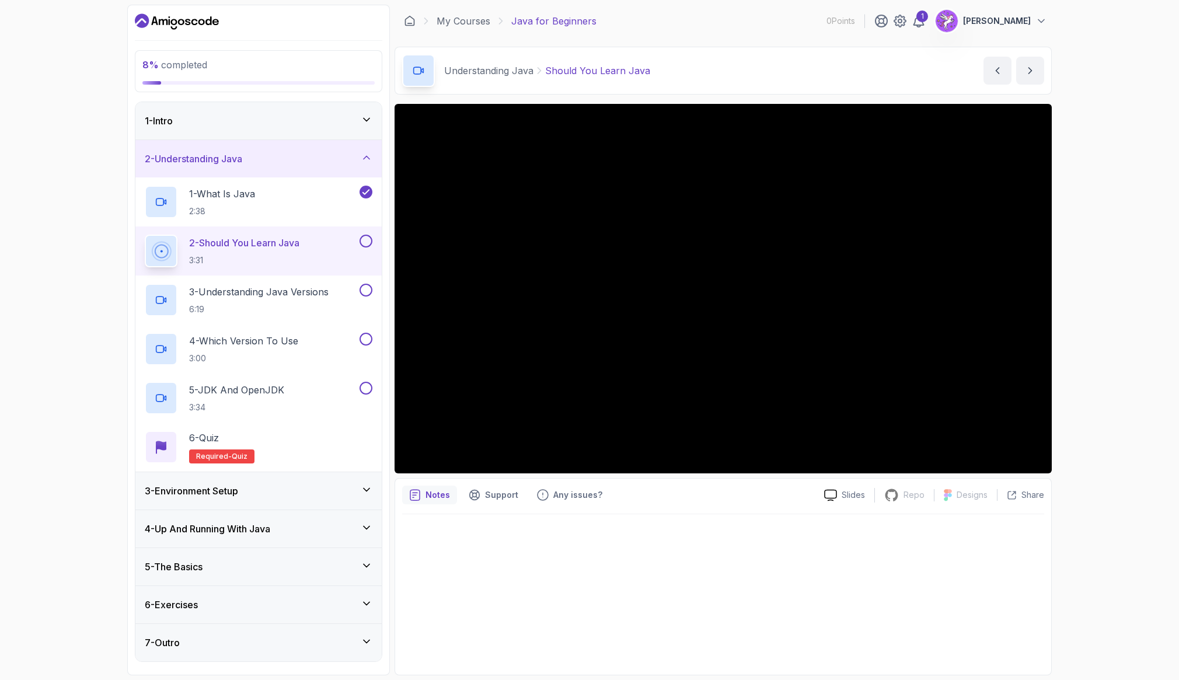
click at [369, 243] on button at bounding box center [366, 241] width 13 height 13
click at [365, 290] on button at bounding box center [366, 290] width 13 height 13
click at [368, 341] on button at bounding box center [366, 339] width 13 height 13
click at [312, 393] on div "5 - JDK And OpenJDK 3:34" at bounding box center [251, 398] width 212 height 33
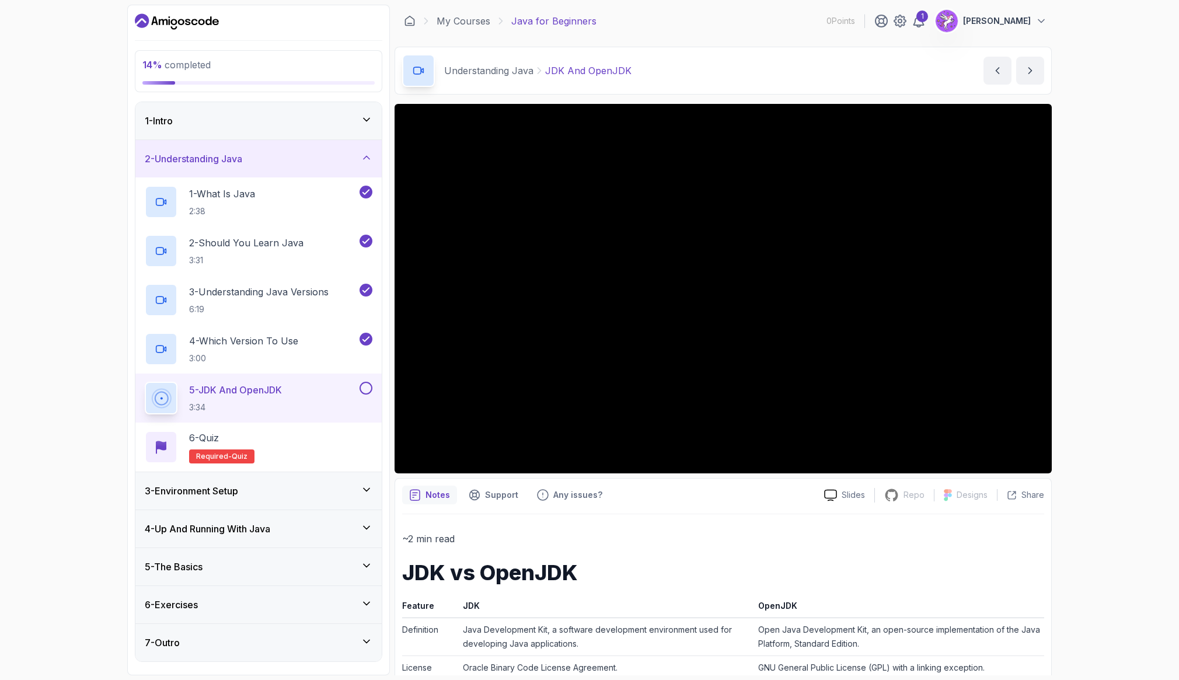
click at [369, 389] on button at bounding box center [366, 388] width 13 height 13
click at [306, 442] on div "6 - Quiz Required- quiz" at bounding box center [259, 447] width 228 height 33
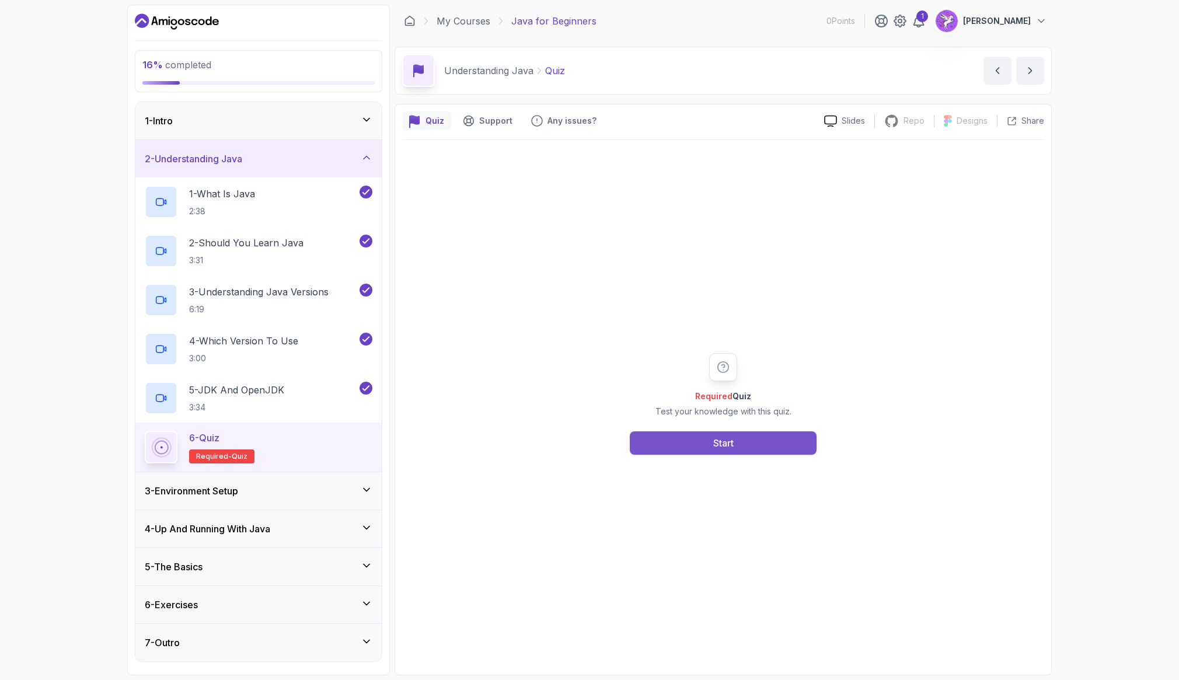
click at [718, 451] on button "Start" at bounding box center [723, 442] width 187 height 23
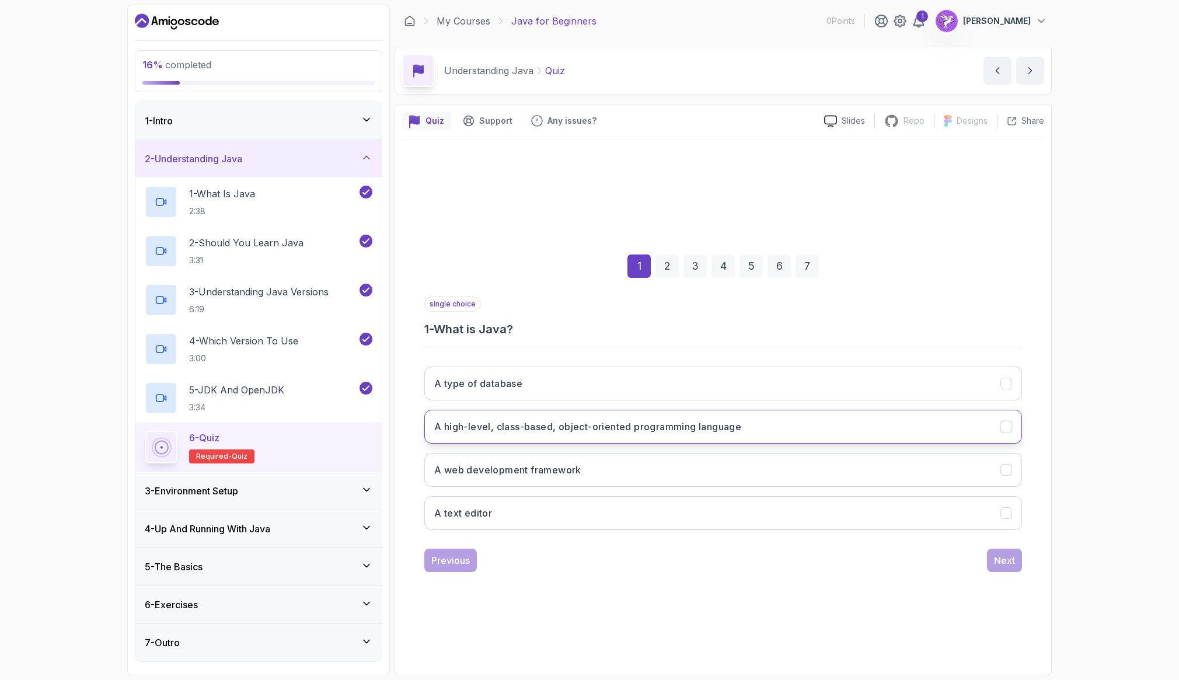
click at [653, 428] on h3 "A high-level, class-based, object-oriented programming language" at bounding box center [587, 427] width 307 height 14
click at [1003, 560] on div "Next" at bounding box center [1004, 560] width 21 height 14
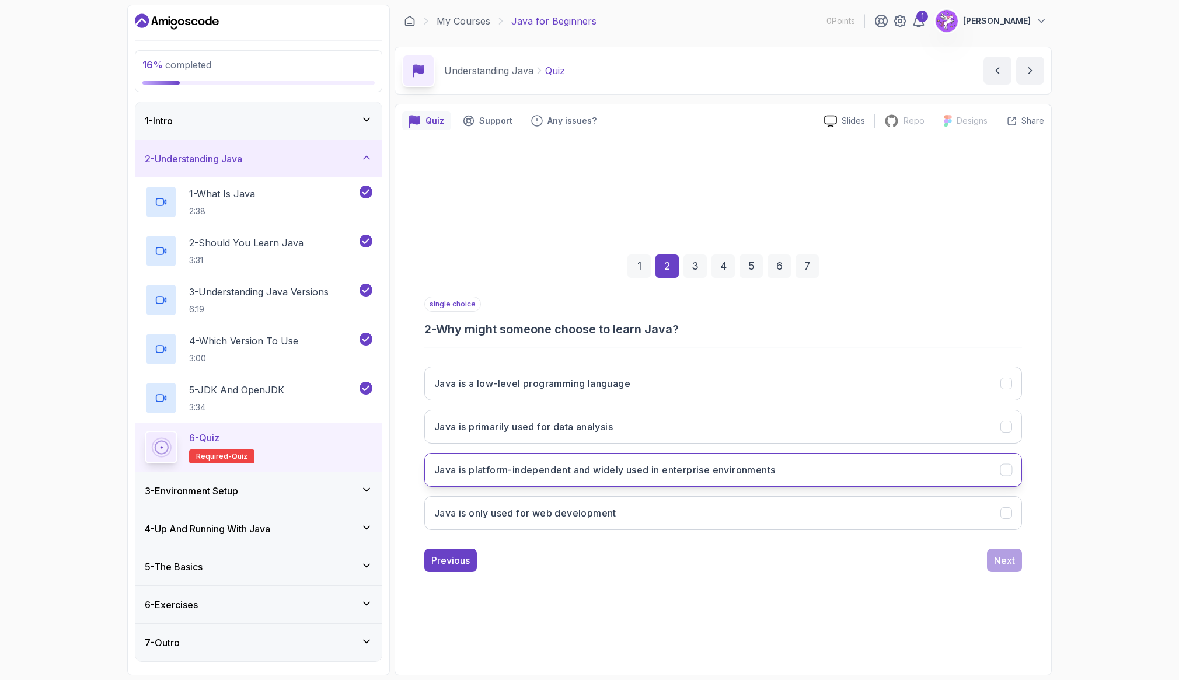
click at [731, 475] on h3 "Java is platform-independent and widely used in enterprise environments" at bounding box center [604, 470] width 341 height 14
click at [1031, 572] on div "1 2 3 4 5 6 7 single choice 2 - Why might someone choose to learn Java? Java is…" at bounding box center [723, 403] width 642 height 355
click at [1008, 567] on button "Next" at bounding box center [1004, 560] width 35 height 23
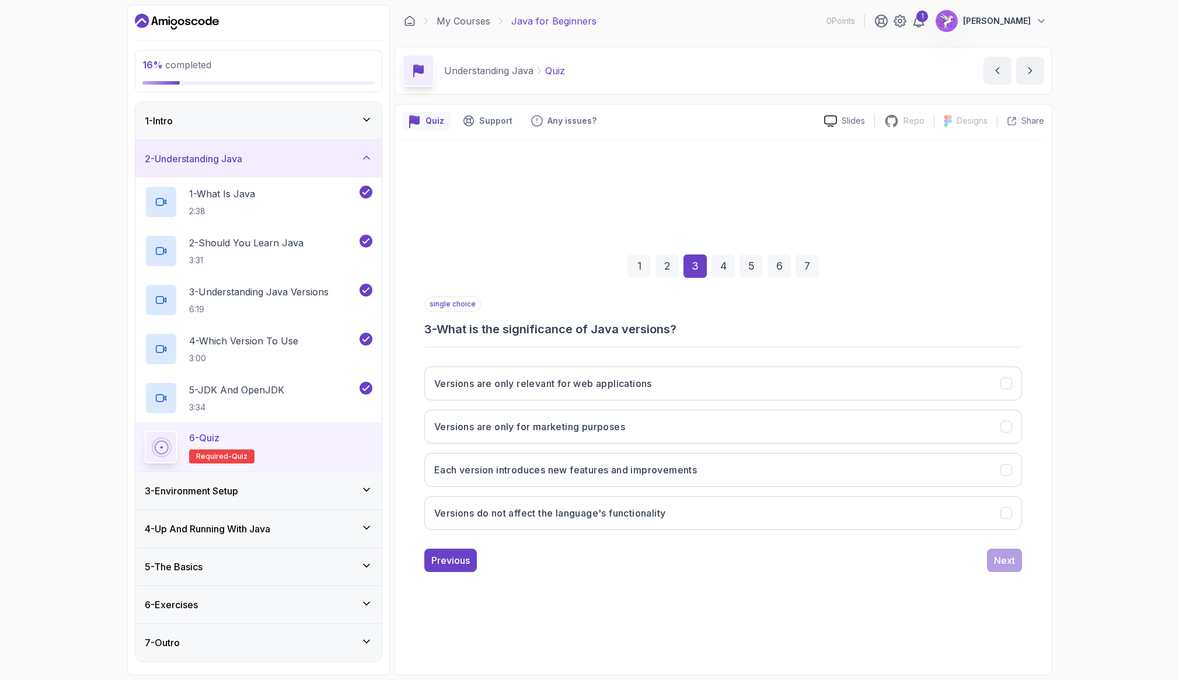
click at [565, 325] on h3 "3 - What is the significance of Java versions?" at bounding box center [723, 329] width 598 height 16
click at [581, 330] on h3 "3 - What is the significance of Java versions?" at bounding box center [723, 329] width 598 height 16
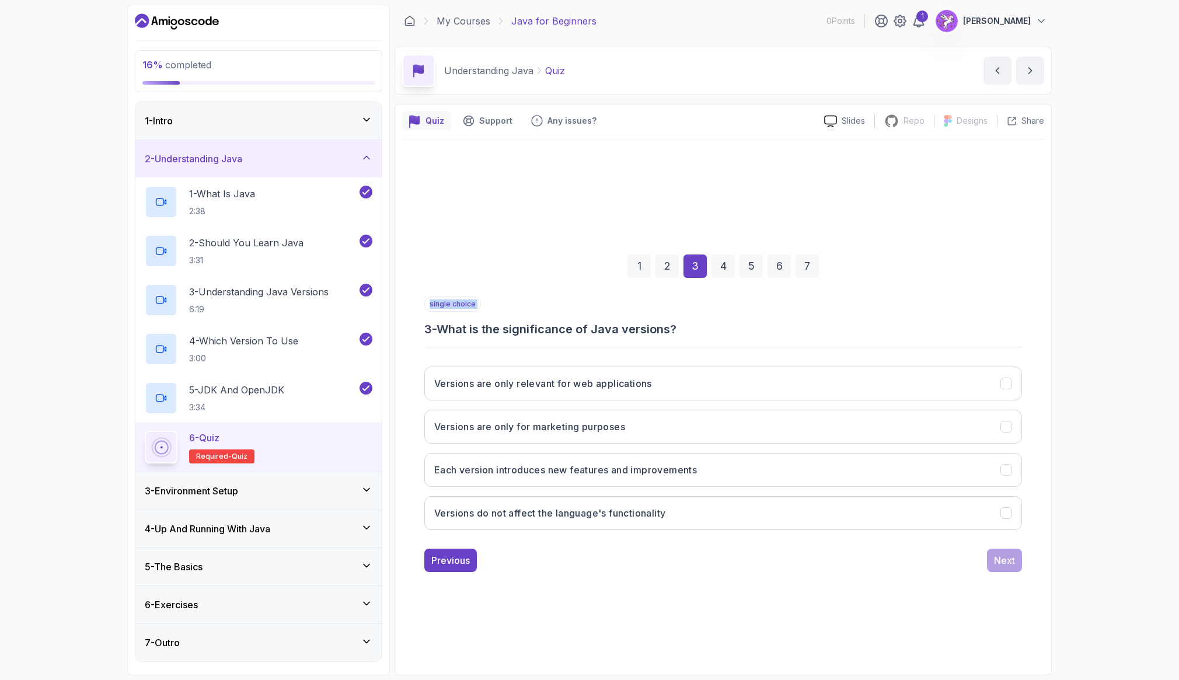
click at [581, 330] on h3 "3 - What is the significance of Java versions?" at bounding box center [723, 329] width 598 height 16
click at [718, 327] on h3 "3 - What is the significance of Java versions?" at bounding box center [723, 329] width 598 height 16
click at [711, 473] on button "Each version introduces new features and improvements" at bounding box center [723, 470] width 598 height 34
click at [1011, 564] on div "Next" at bounding box center [1004, 560] width 21 height 14
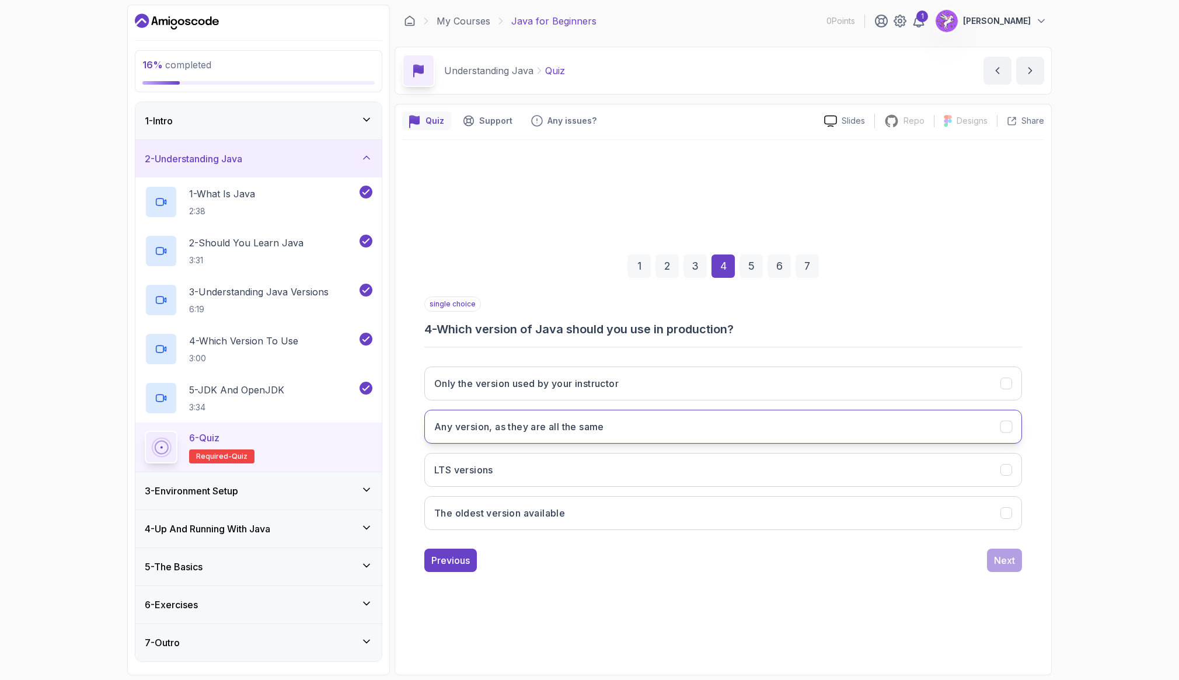
click at [738, 428] on button "Any version, as they are all the same" at bounding box center [723, 427] width 598 height 34
click at [803, 435] on button "Any version, as they are all the same" at bounding box center [723, 427] width 598 height 34
click at [756, 393] on button "Only the version used by your instructor" at bounding box center [723, 384] width 598 height 34
click at [770, 413] on button "Any version, as they are all the same" at bounding box center [723, 427] width 598 height 34
click at [995, 546] on div "single choice 4 - Which version of Java should you use in production? Only the …" at bounding box center [723, 433] width 598 height 275
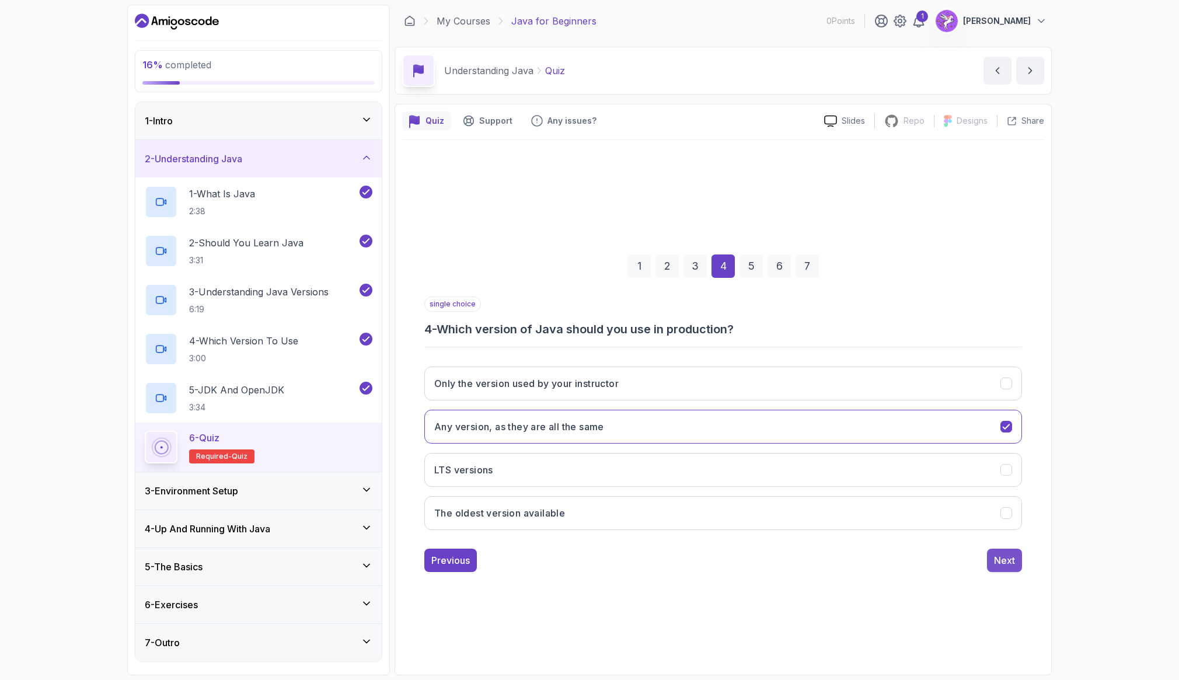
click at [1004, 560] on div "Next" at bounding box center [1004, 560] width 21 height 14
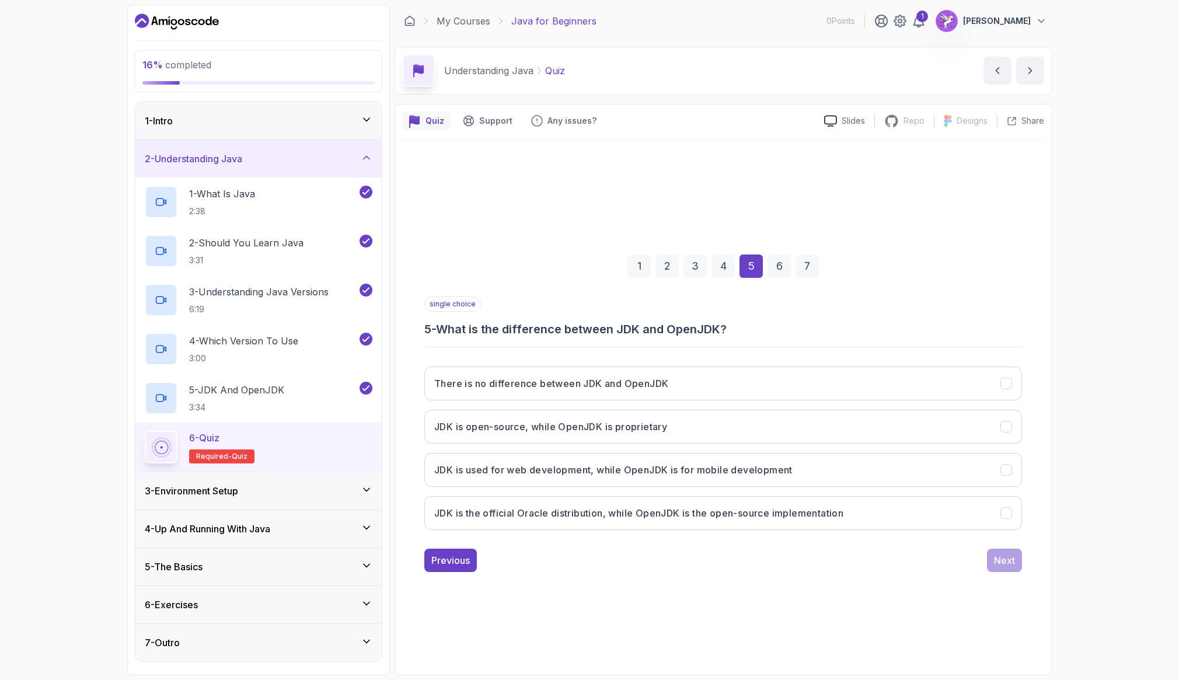
click at [709, 535] on div "There is no difference between JDK and OpenJDK JDK is open-source, while OpenJD…" at bounding box center [723, 448] width 598 height 182
click at [732, 510] on h3 "JDK is the official Oracle distribution, while OpenJDK is the open-source imple…" at bounding box center [638, 513] width 409 height 14
click at [1014, 559] on div "Next" at bounding box center [1004, 560] width 21 height 14
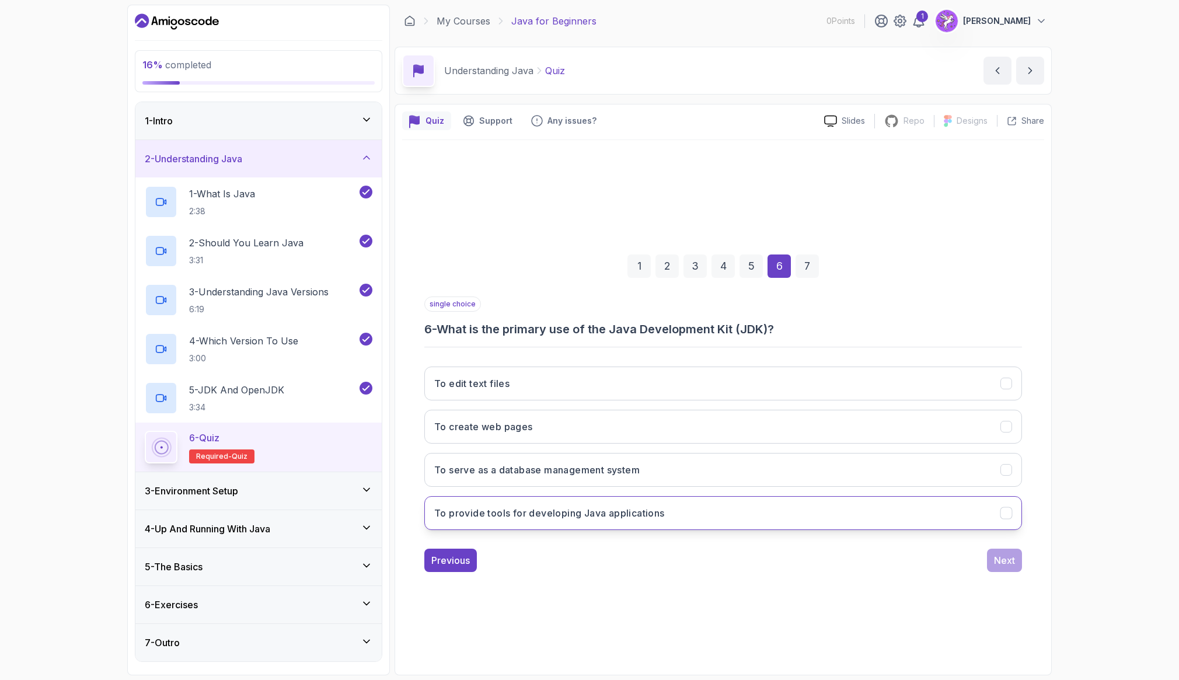
click at [870, 529] on button "To provide tools for developing Java applications" at bounding box center [723, 513] width 598 height 34
click at [1000, 563] on div "Next" at bounding box center [1004, 560] width 21 height 14
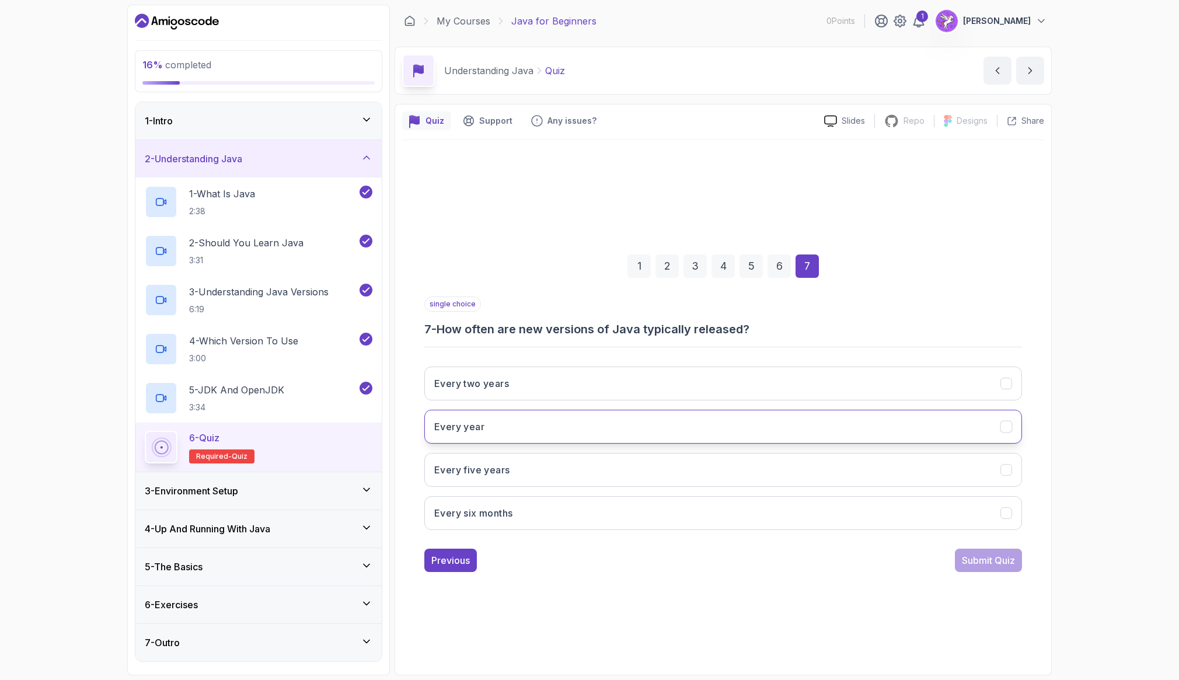
click at [737, 431] on button "Every year" at bounding box center [723, 427] width 598 height 34
click at [995, 561] on div "Submit Quiz" at bounding box center [988, 560] width 53 height 14
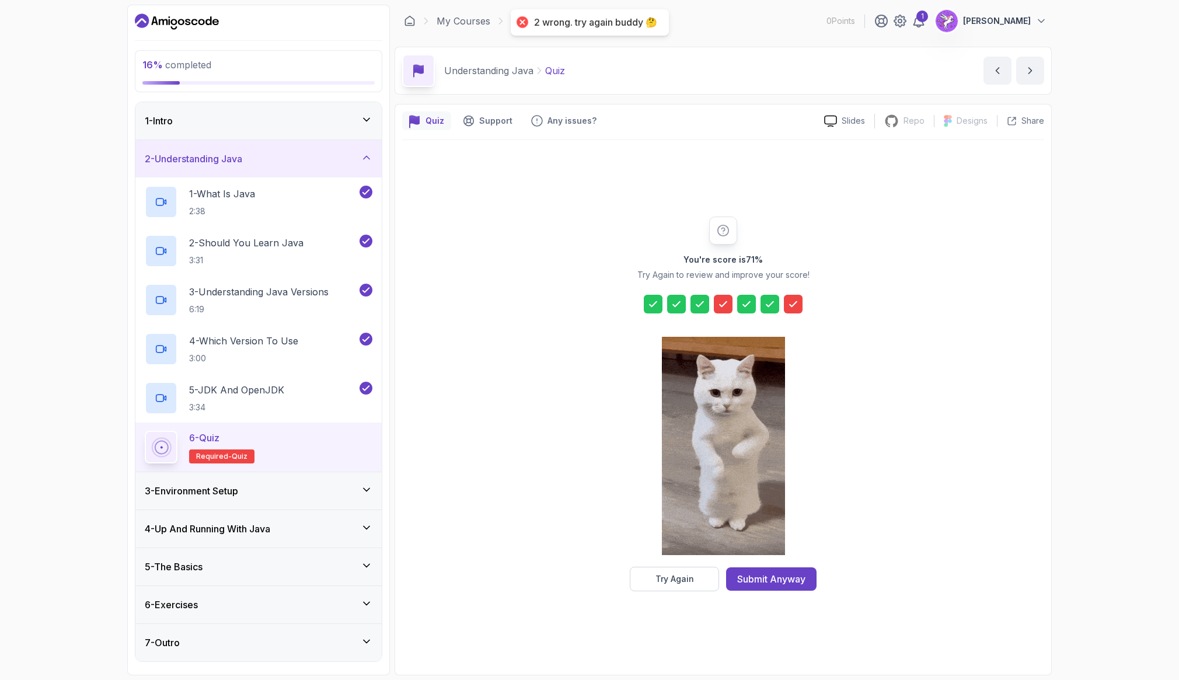
click at [720, 305] on icon at bounding box center [723, 304] width 7 height 5
click at [873, 372] on div "You're score is 71 % Try Again to review and improve your score! Try Again Subm…" at bounding box center [723, 404] width 642 height 375
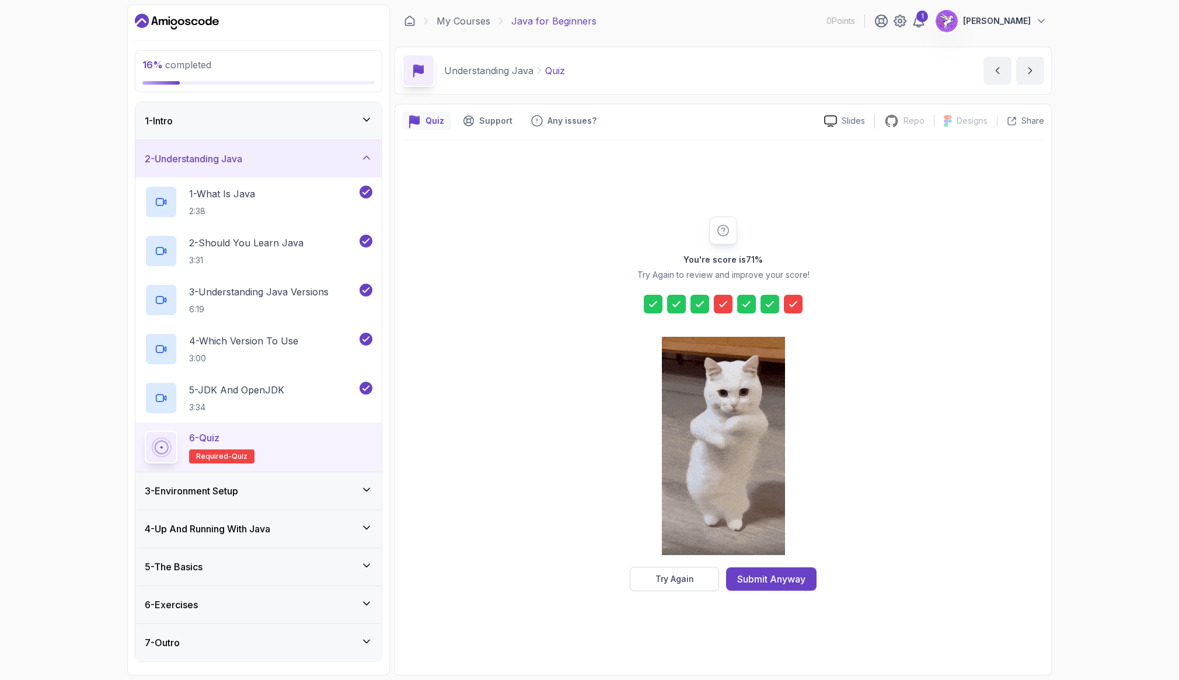
click at [874, 374] on div "You're score is 71 % Try Again to review and improve your score! Try Again Subm…" at bounding box center [723, 404] width 642 height 375
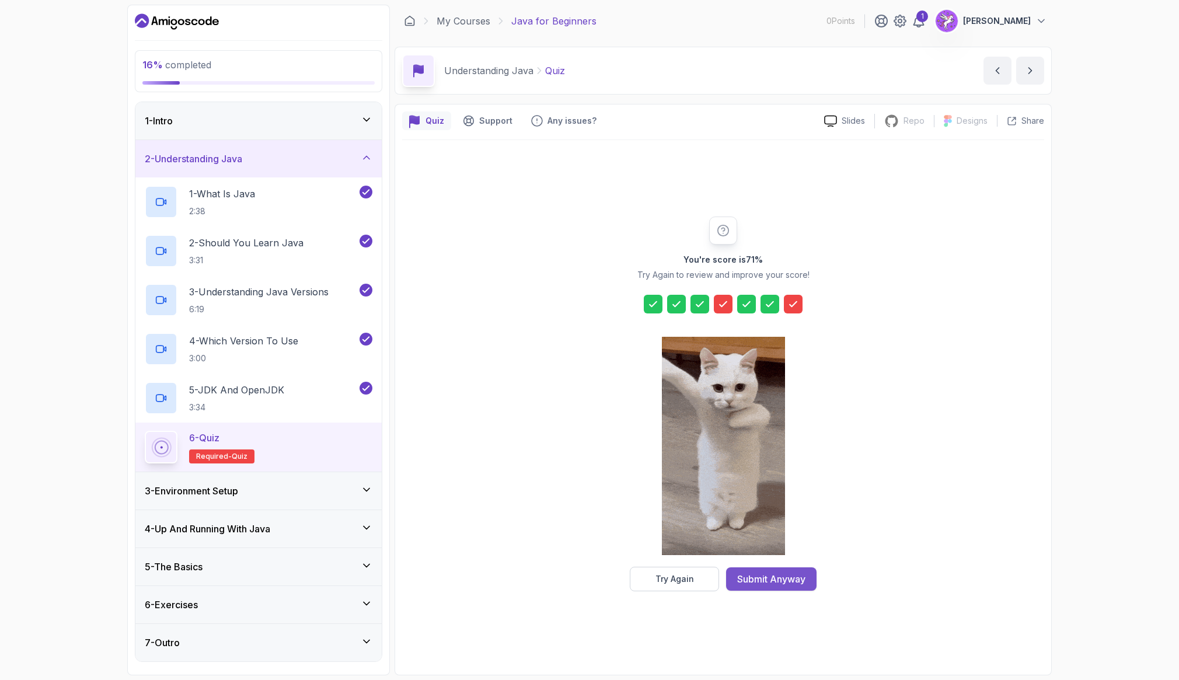
click at [783, 587] on button "Submit Anyway" at bounding box center [771, 578] width 90 height 23
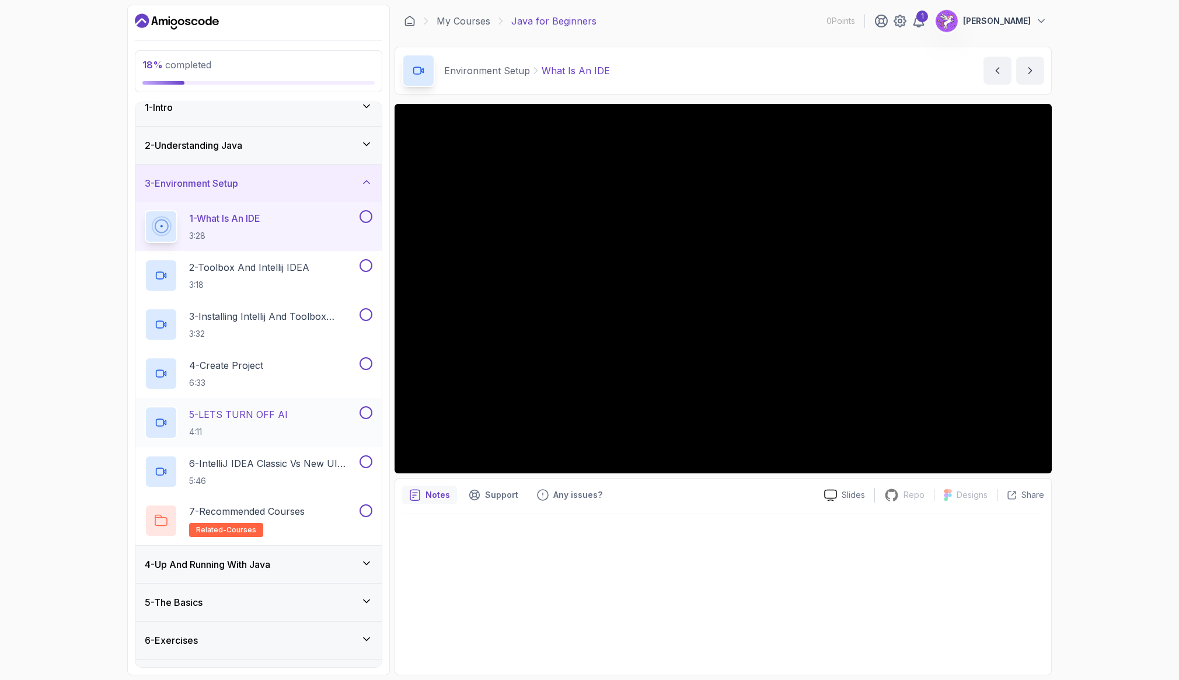
scroll to position [43, 0]
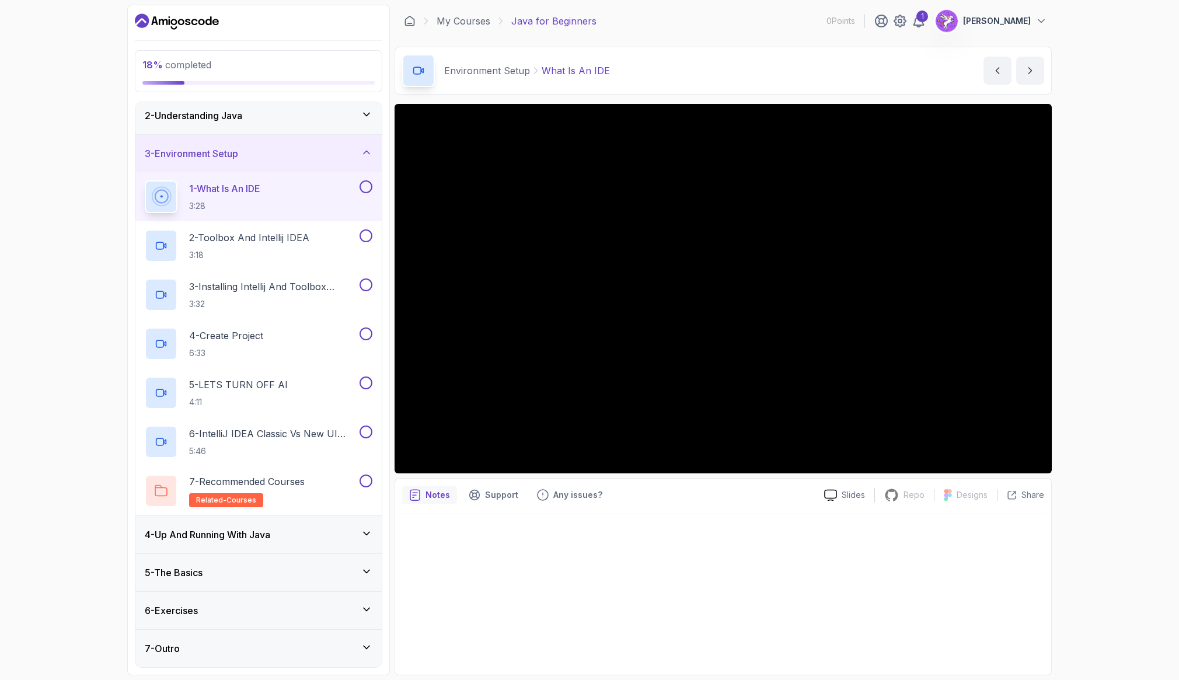
click at [368, 184] on button at bounding box center [366, 186] width 13 height 13
click at [325, 247] on div "2 - Toolbox And Intellij IDEA 3:18" at bounding box center [251, 245] width 212 height 33
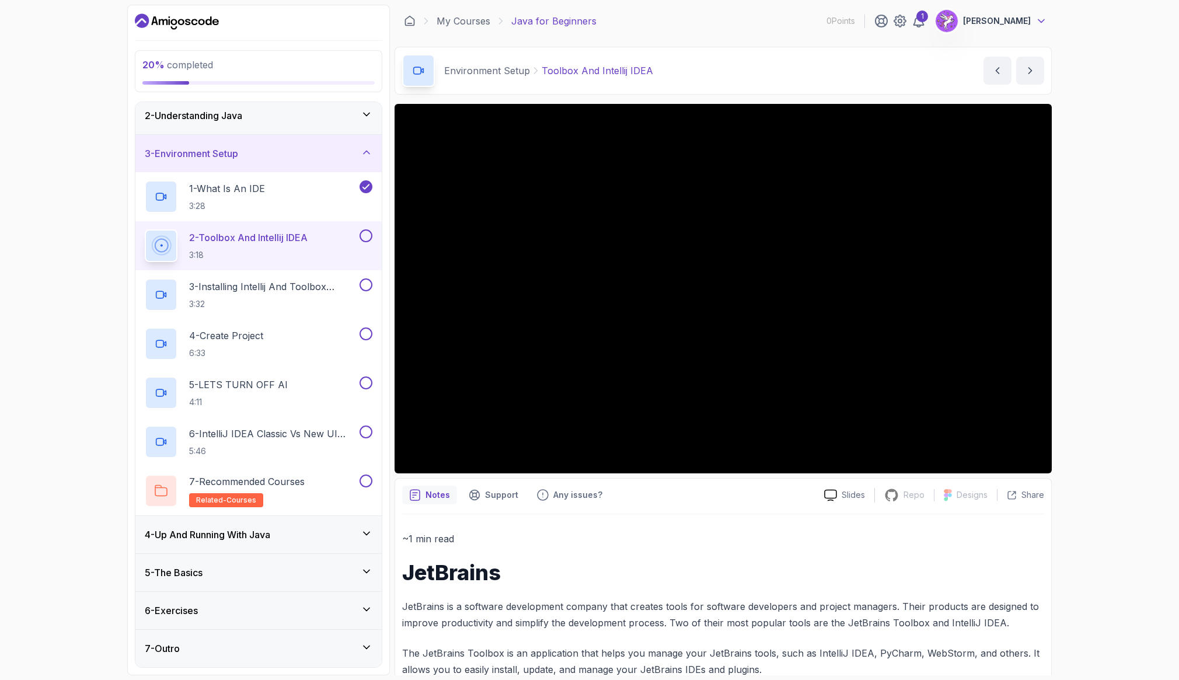
click at [1038, 17] on icon at bounding box center [1041, 21] width 12 height 12
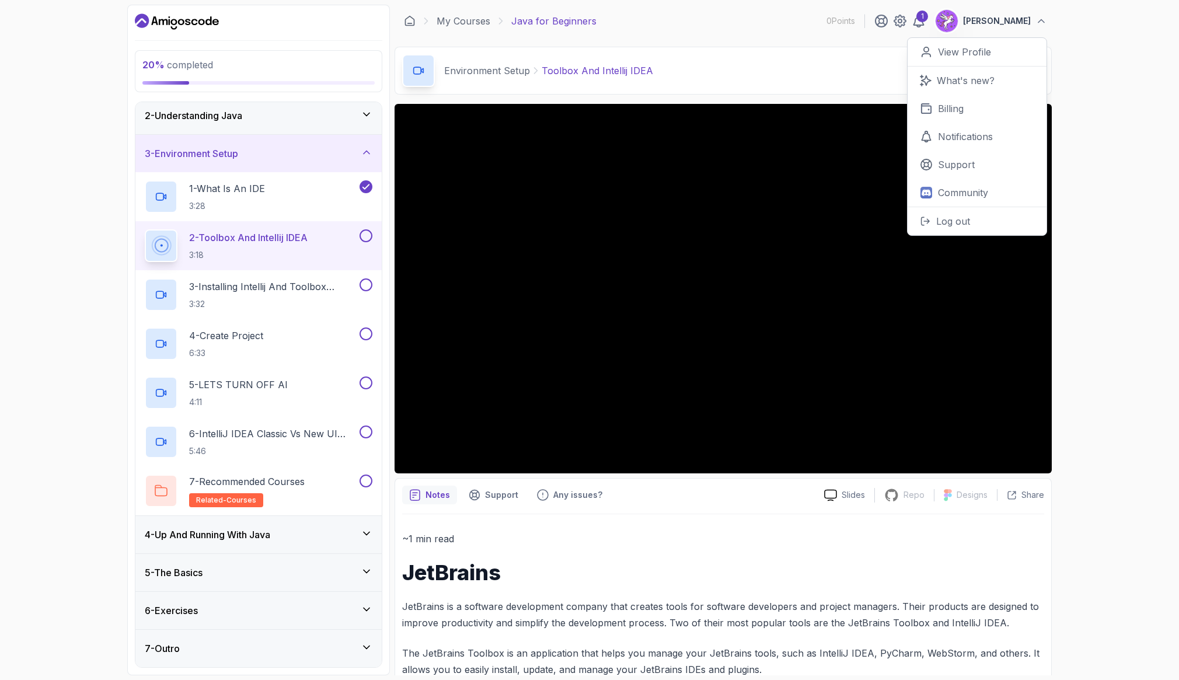
click at [1118, 225] on div "20 % completed 1 - Intro 2 - Understanding Java 3 - Environment Setup 1 - What …" at bounding box center [589, 340] width 1179 height 680
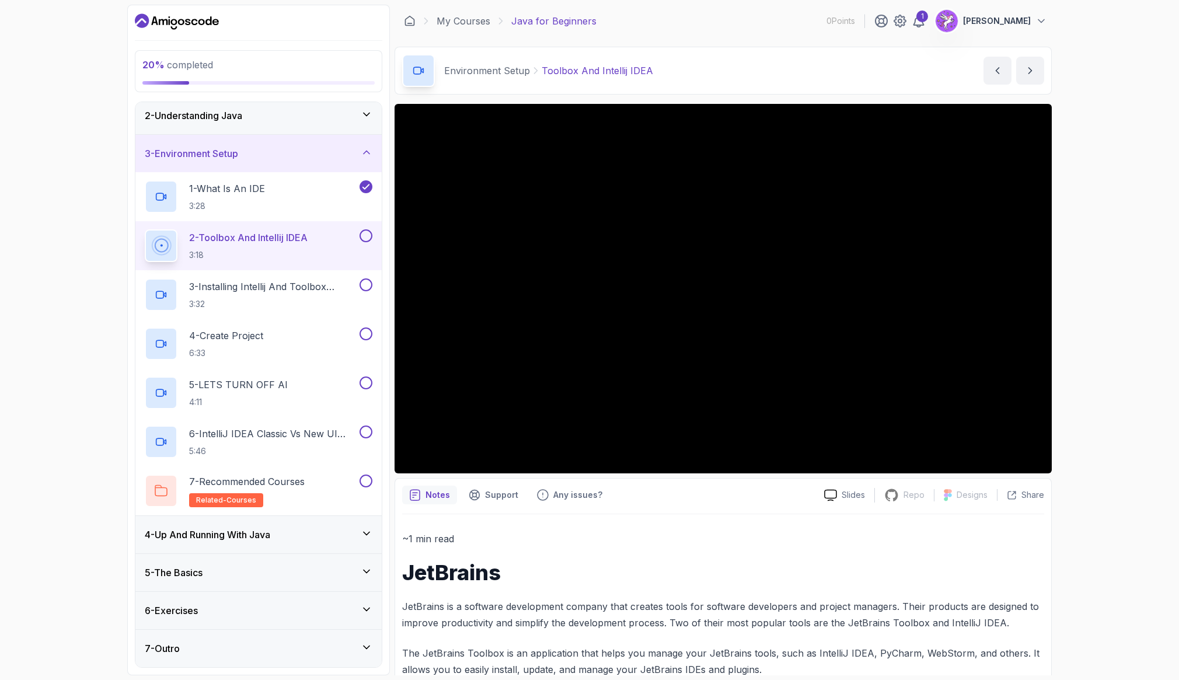
click at [1117, 287] on div "20 % completed 1 - Intro 2 - Understanding Java 3 - Environment Setup 1 - What …" at bounding box center [589, 340] width 1179 height 680
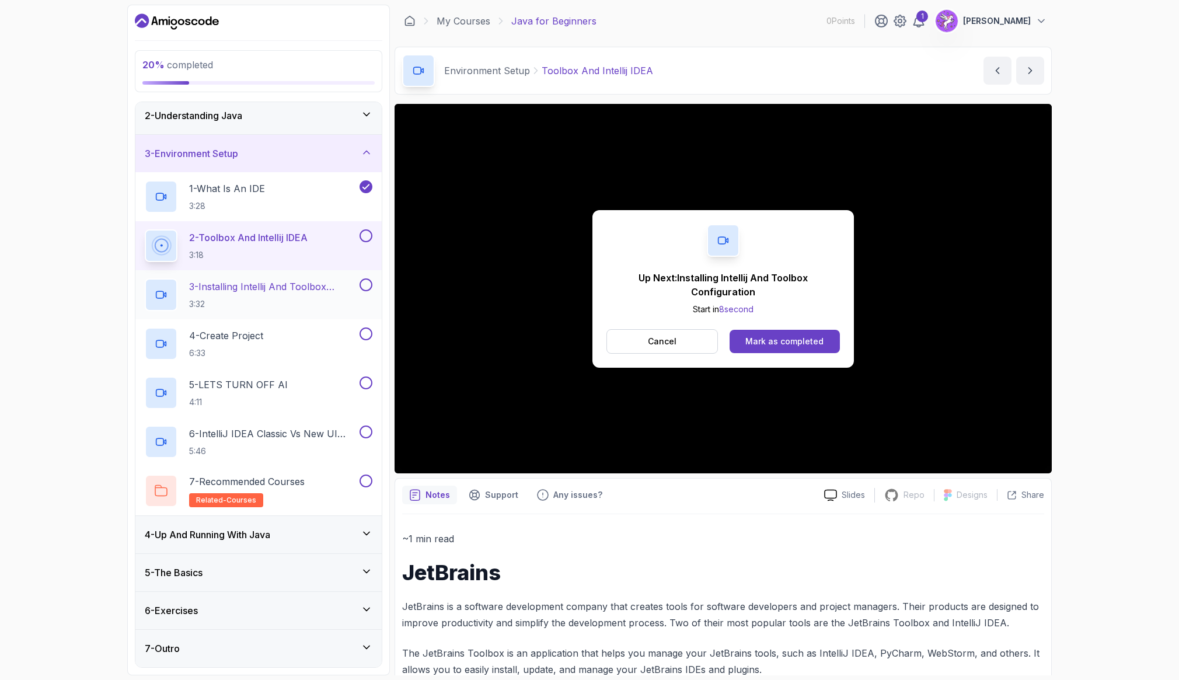
click at [291, 294] on h2 "3 - Installing Intellij And Toolbox Configuration 3:32" at bounding box center [273, 295] width 168 height 30
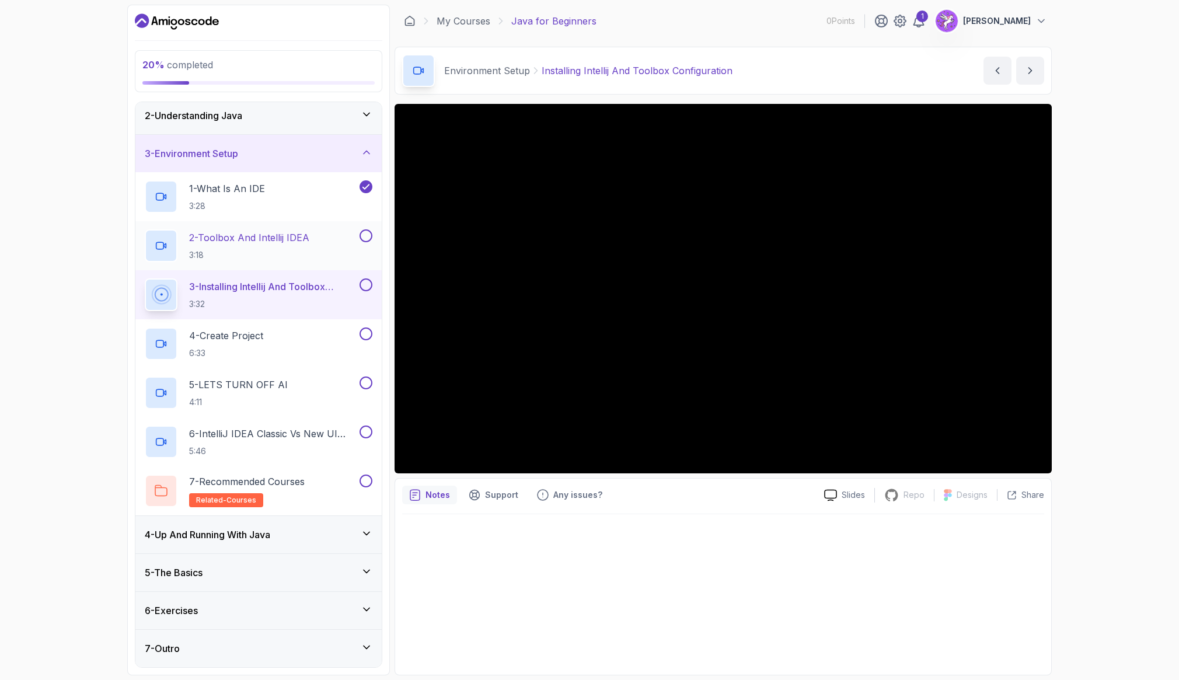
click at [368, 233] on button at bounding box center [366, 235] width 13 height 13
click at [48, 287] on div "22 % completed 1 - Intro 2 - Understanding Java 3 - Environment Setup 1 - What …" at bounding box center [589, 340] width 1179 height 680
click at [367, 280] on button at bounding box center [366, 284] width 13 height 13
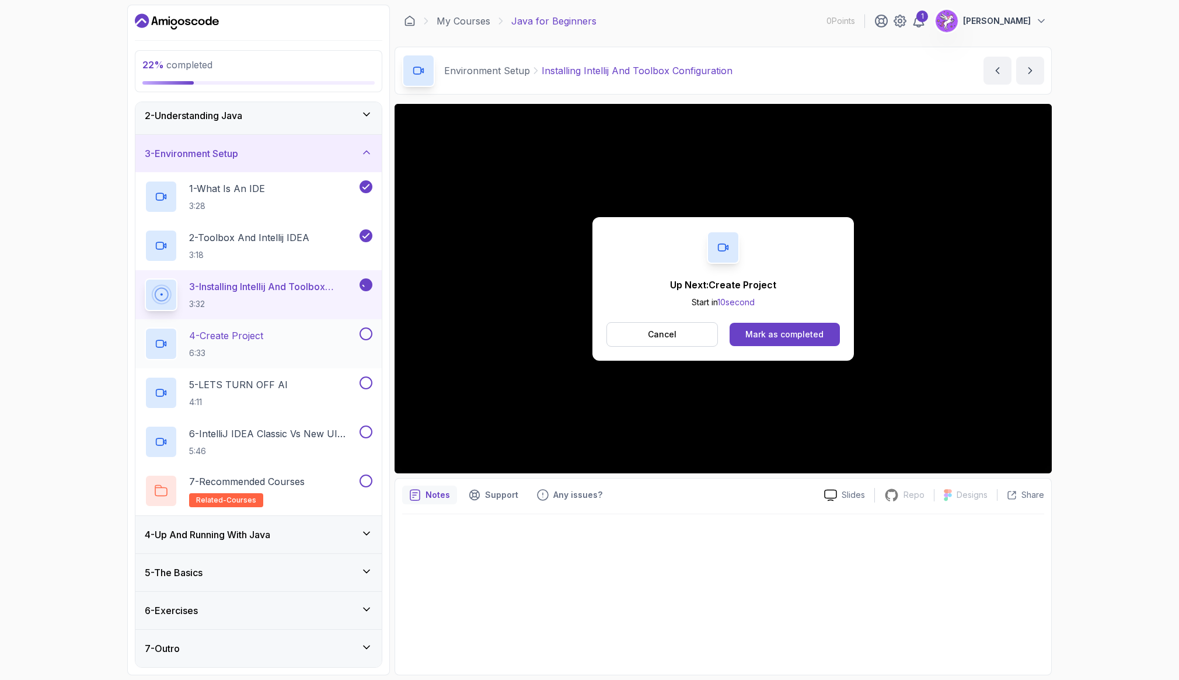
click at [294, 335] on div "4 - Create Project 6:33" at bounding box center [251, 343] width 212 height 33
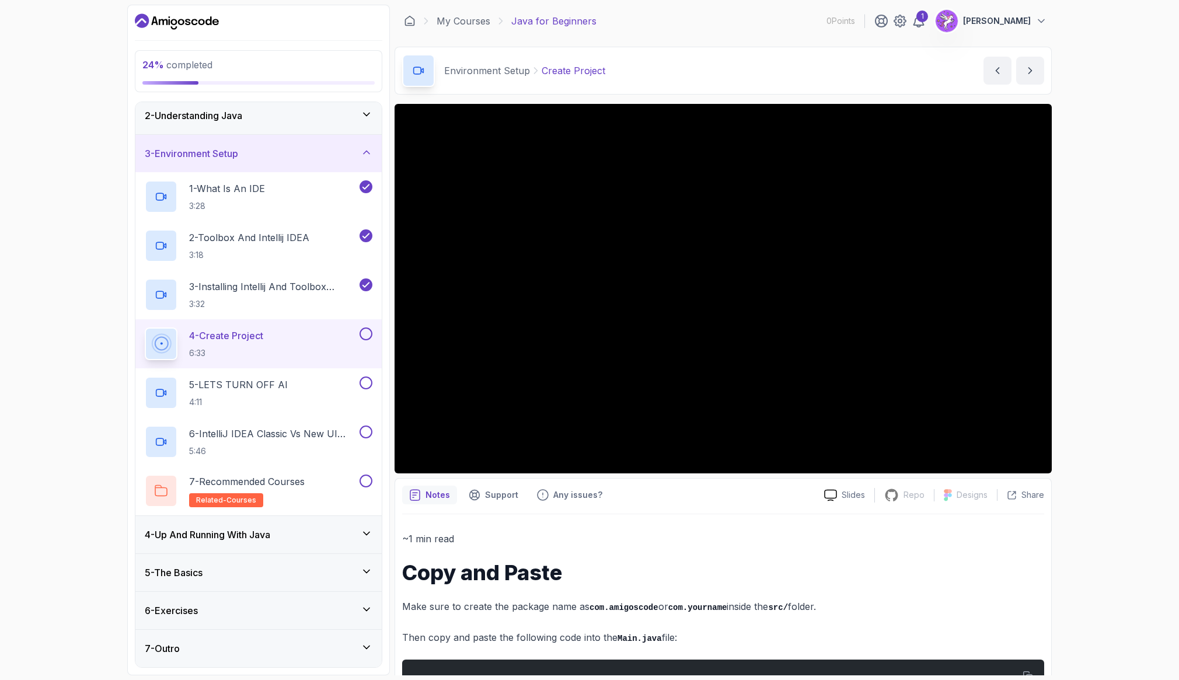
click at [57, 347] on div "24 % completed 1 - Intro 2 - Understanding Java 3 - Environment Setup 1 - What …" at bounding box center [589, 340] width 1179 height 680
click at [1140, 353] on div "24 % completed 1 - Intro 2 - Understanding Java 3 - Environment Setup 1 - What …" at bounding box center [589, 340] width 1179 height 680
click at [365, 337] on button at bounding box center [366, 333] width 13 height 13
click at [292, 397] on div "5 - LETS TURN OFF AI 4:11" at bounding box center [251, 392] width 212 height 33
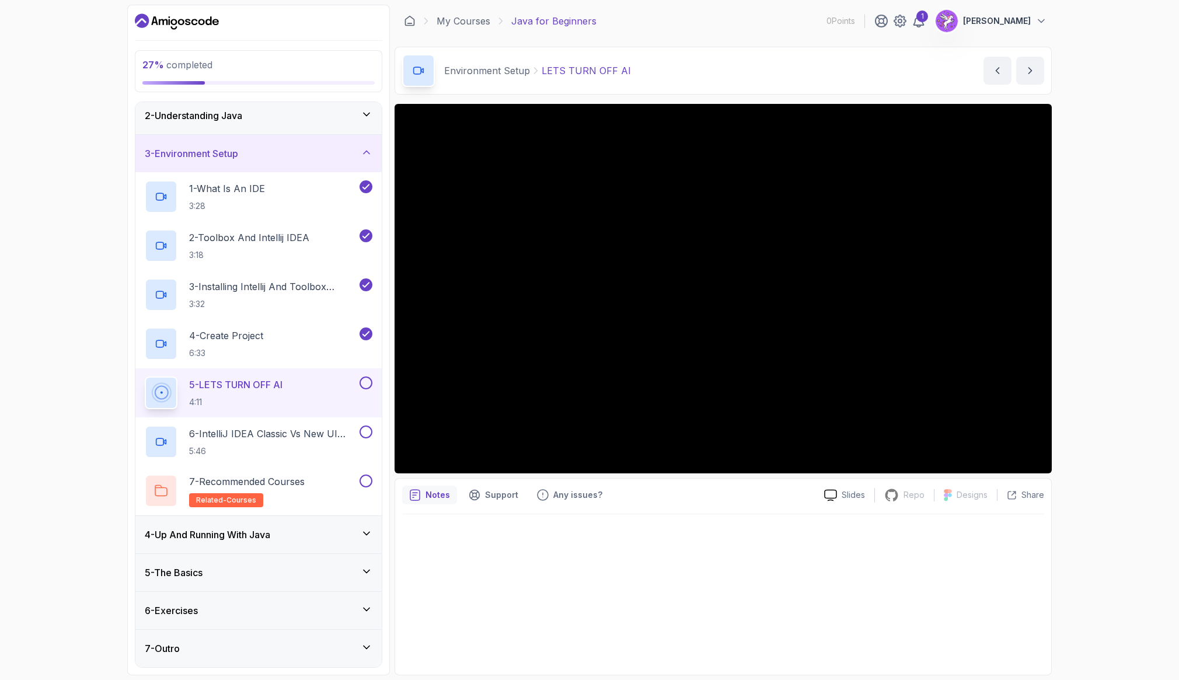
click at [569, 532] on div at bounding box center [723, 590] width 642 height 153
click at [735, 571] on div at bounding box center [723, 590] width 642 height 153
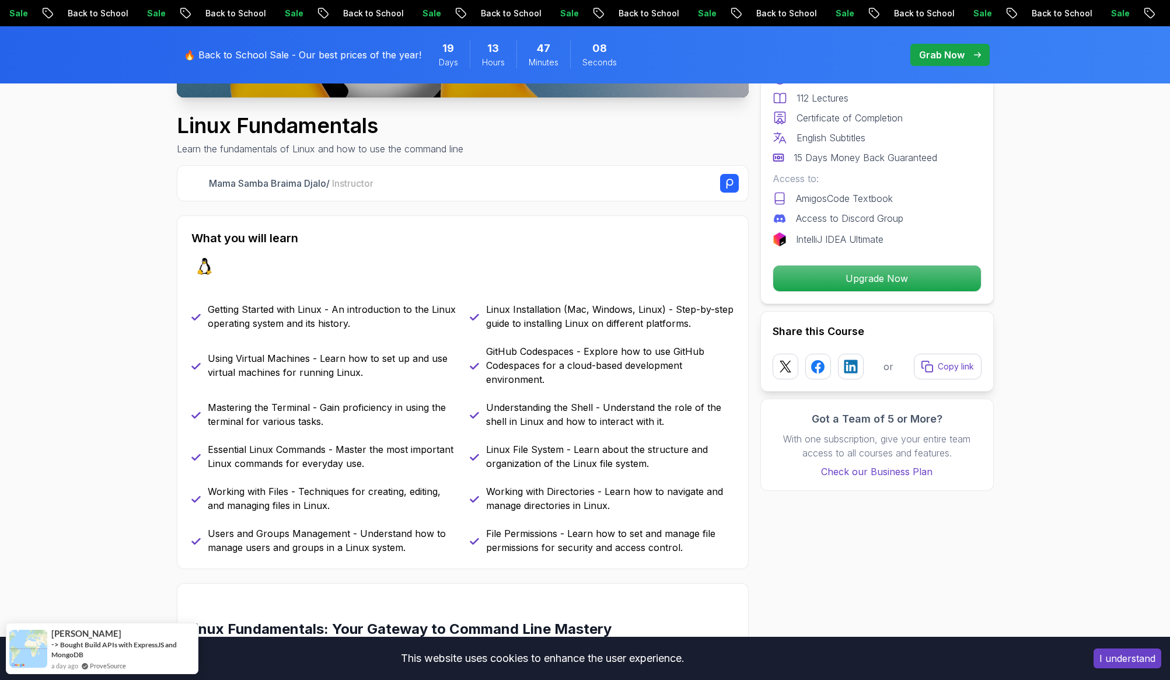
scroll to position [224, 0]
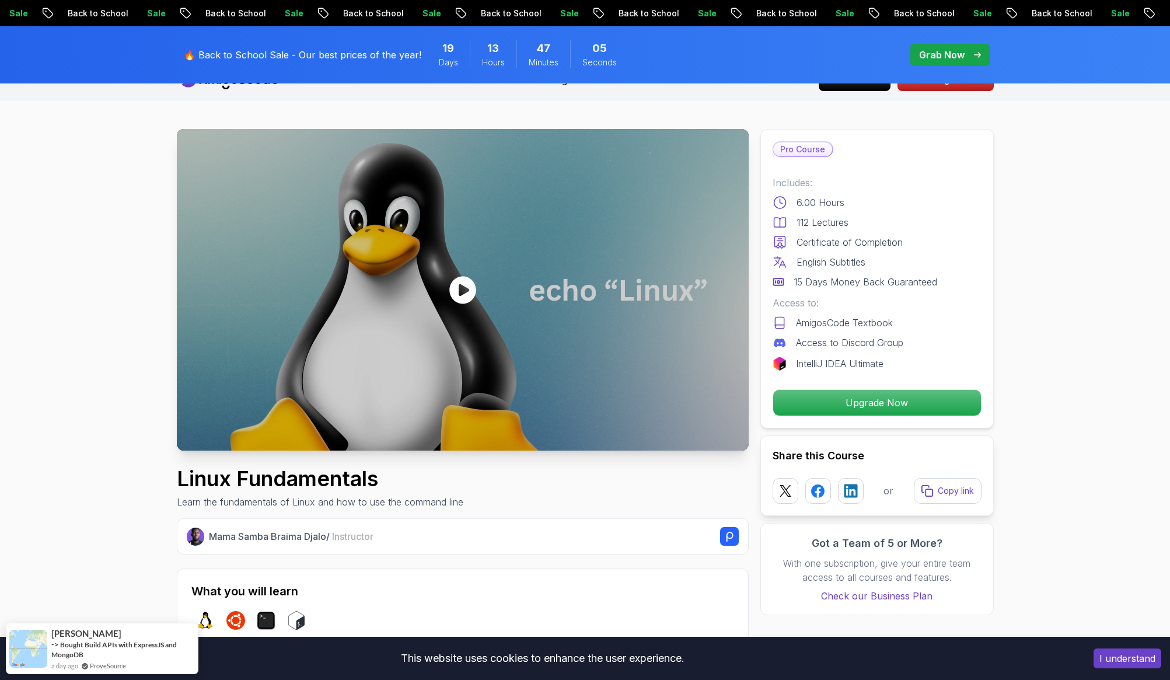
scroll to position [0, 0]
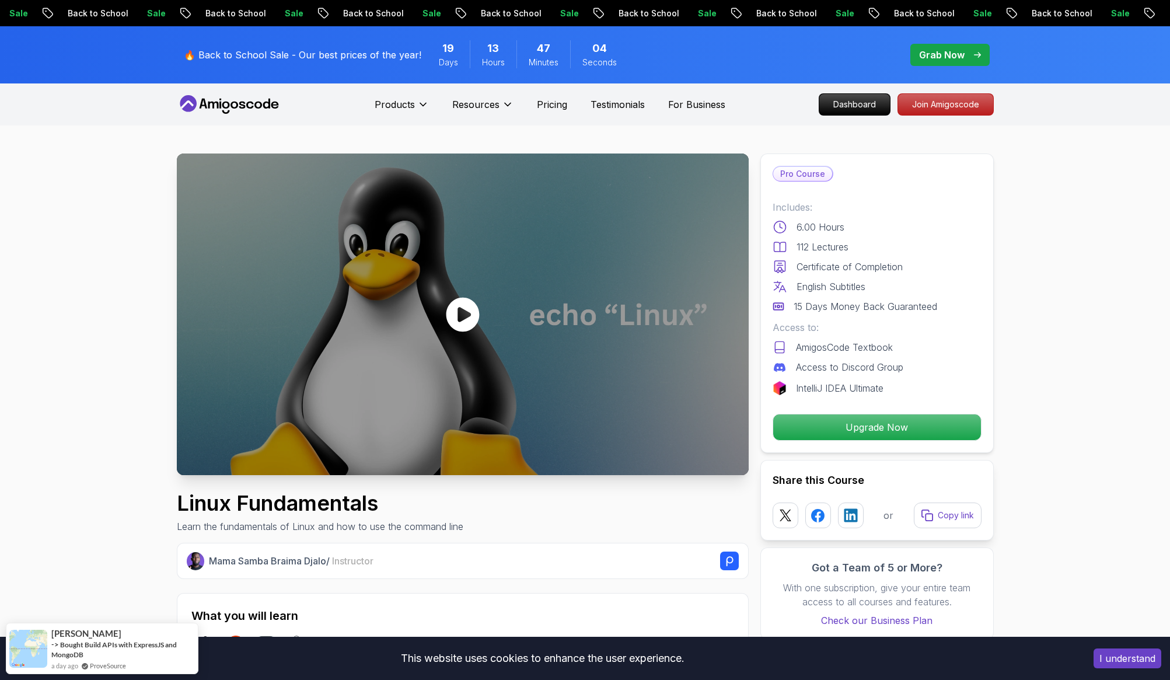
click at [464, 316] on icon at bounding box center [462, 314] width 35 height 35
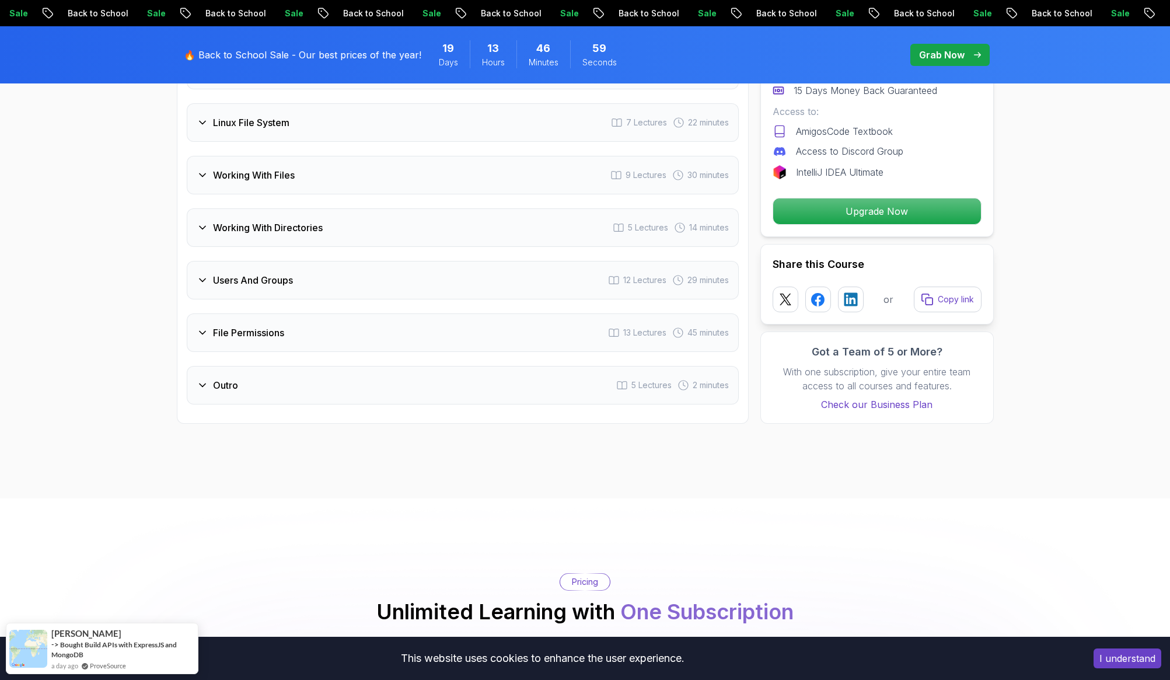
click at [327, 389] on div "Outro 5 Lectures 2 minutes" at bounding box center [463, 385] width 552 height 39
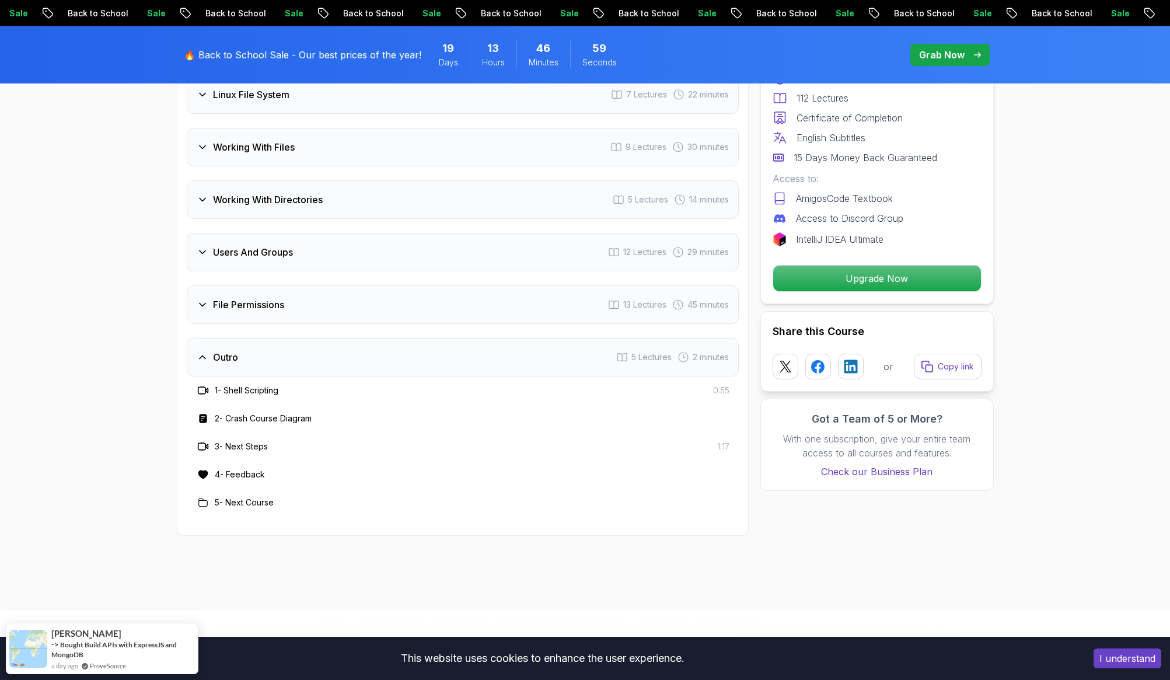
scroll to position [2063, 0]
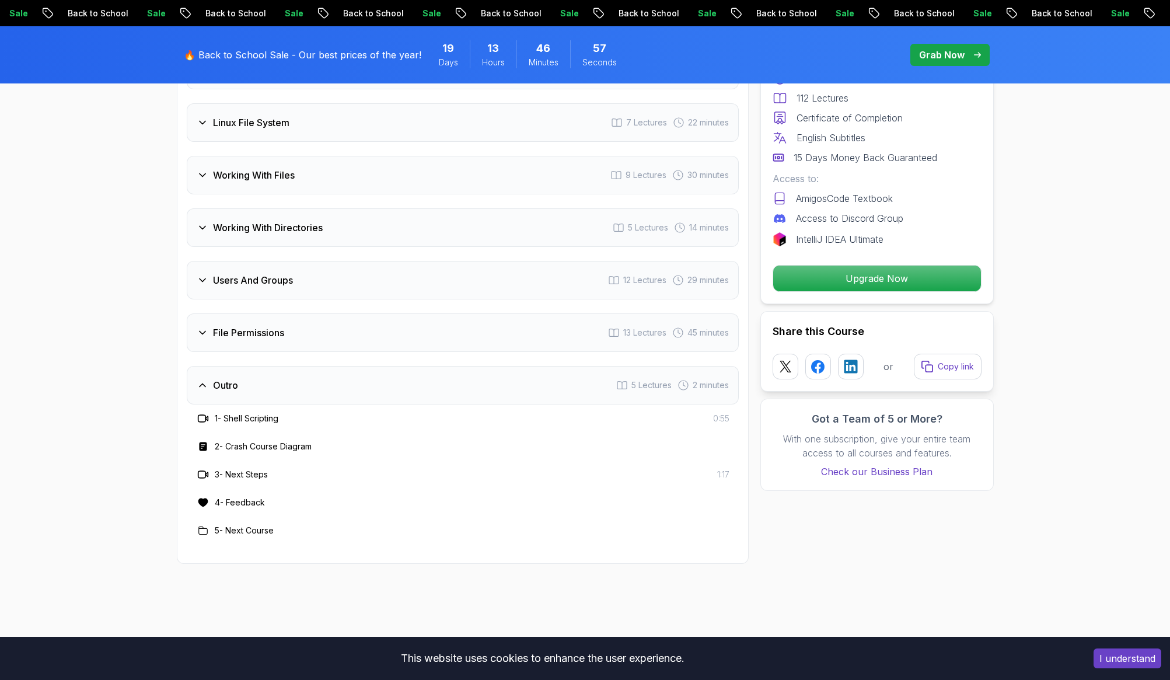
click at [332, 335] on div "File Permissions 13 Lectures 45 minutes" at bounding box center [463, 332] width 552 height 39
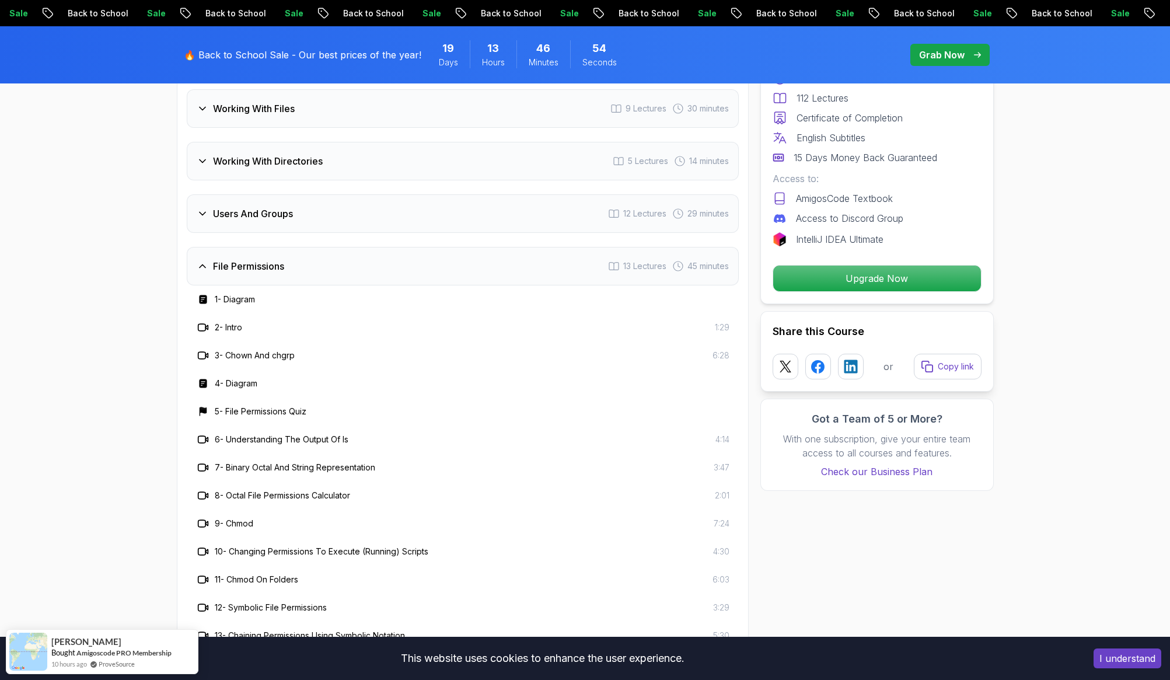
scroll to position [2061, 0]
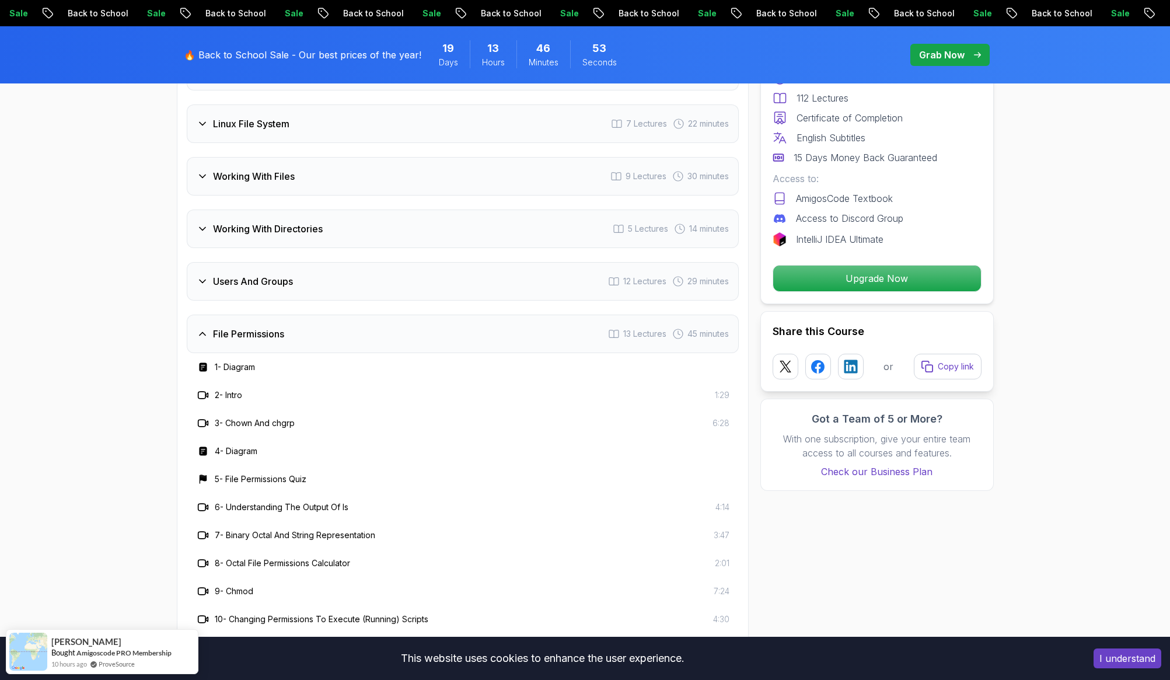
click at [335, 285] on div "Users And Groups 12 Lectures 29 minutes" at bounding box center [463, 281] width 552 height 39
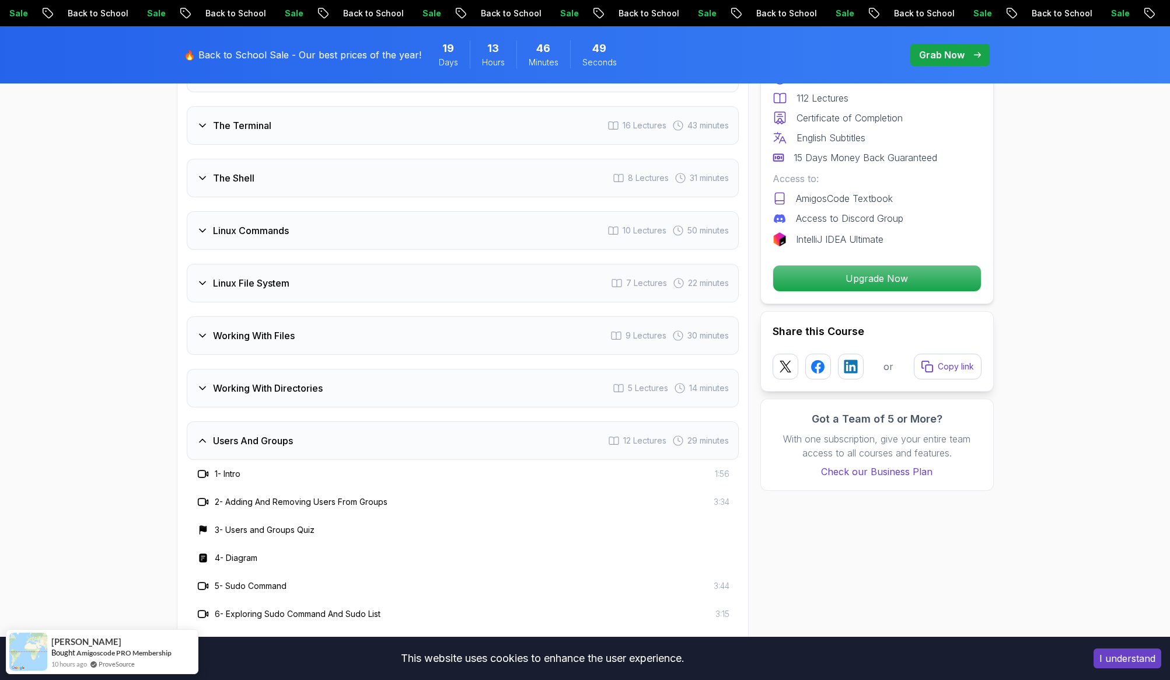
scroll to position [1816, 0]
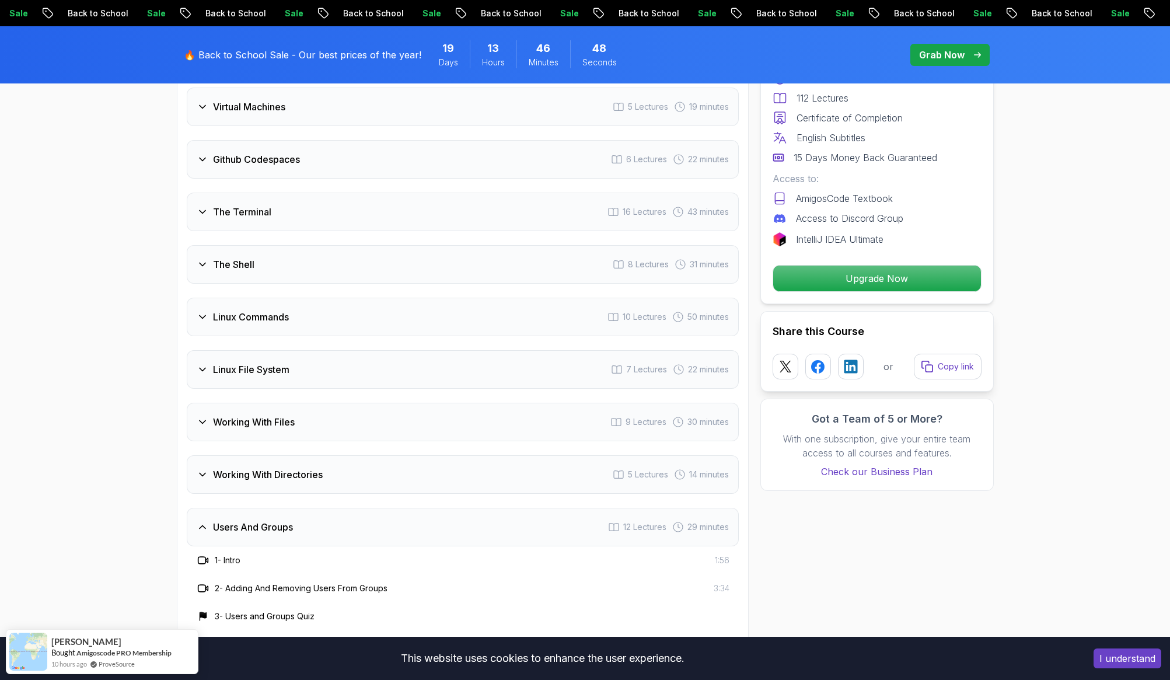
click at [296, 319] on div "Linux Commands 10 Lectures 50 minutes" at bounding box center [463, 317] width 552 height 39
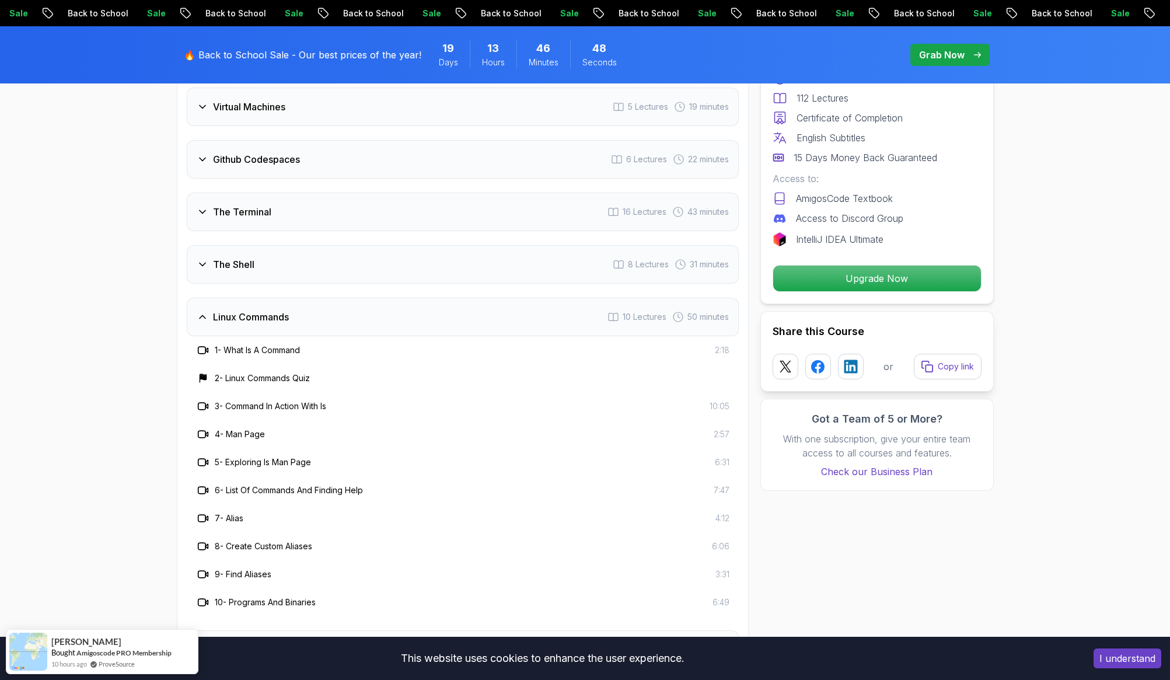
click at [337, 273] on div "The Shell 8 Lectures 31 minutes" at bounding box center [463, 264] width 552 height 39
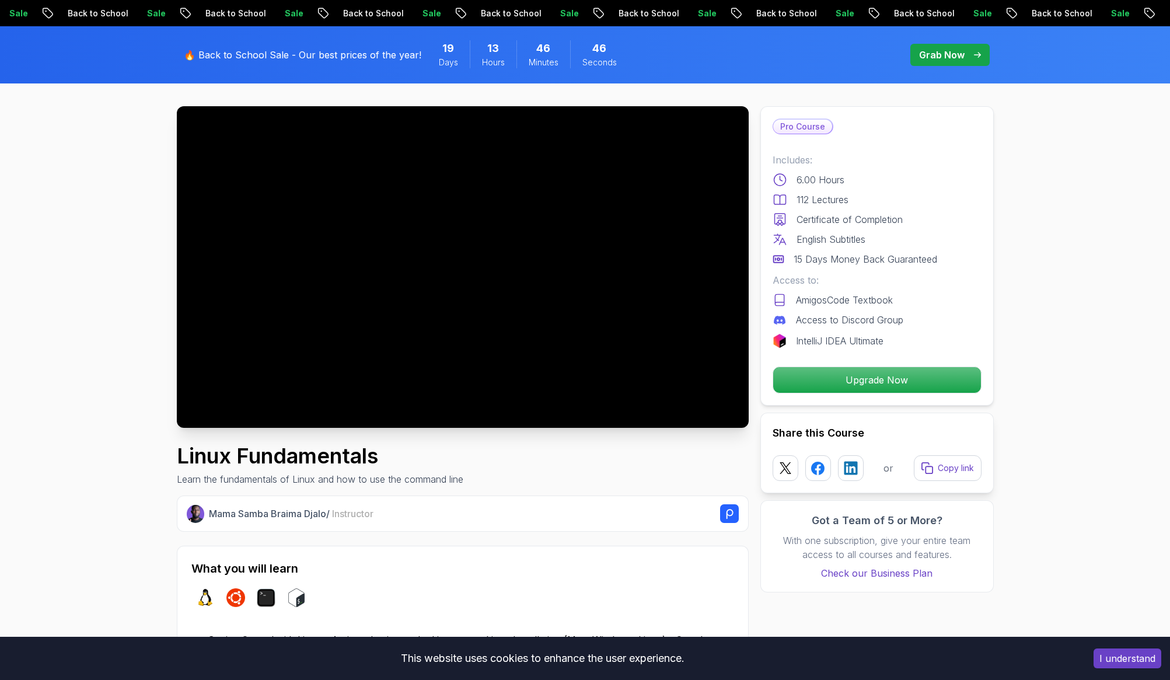
scroll to position [0, 0]
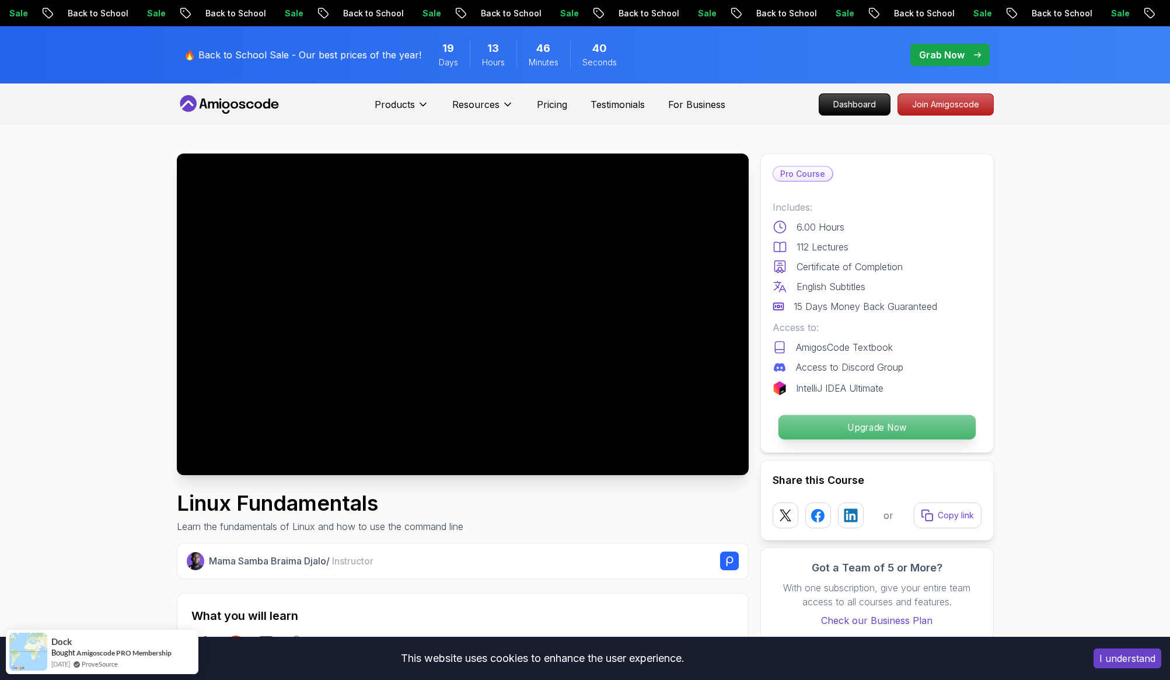
click at [847, 425] on p "Upgrade Now" at bounding box center [876, 427] width 197 height 25
